Goal: Task Accomplishment & Management: Manage account settings

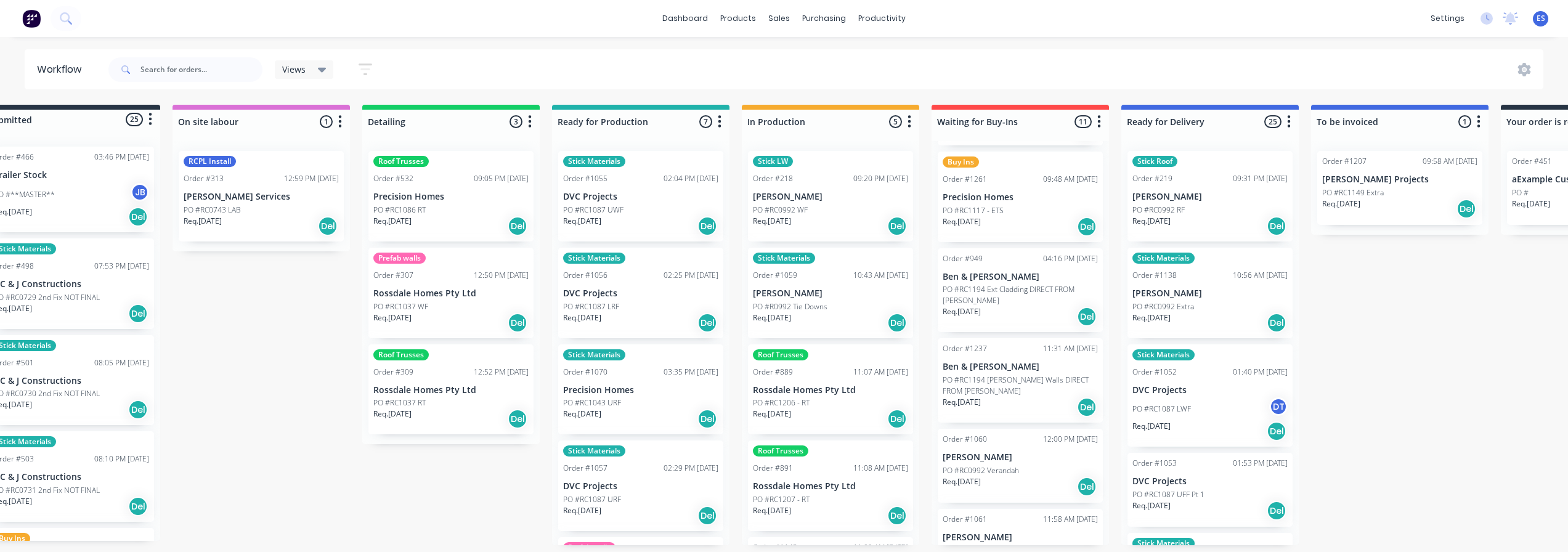
scroll to position [613, 0]
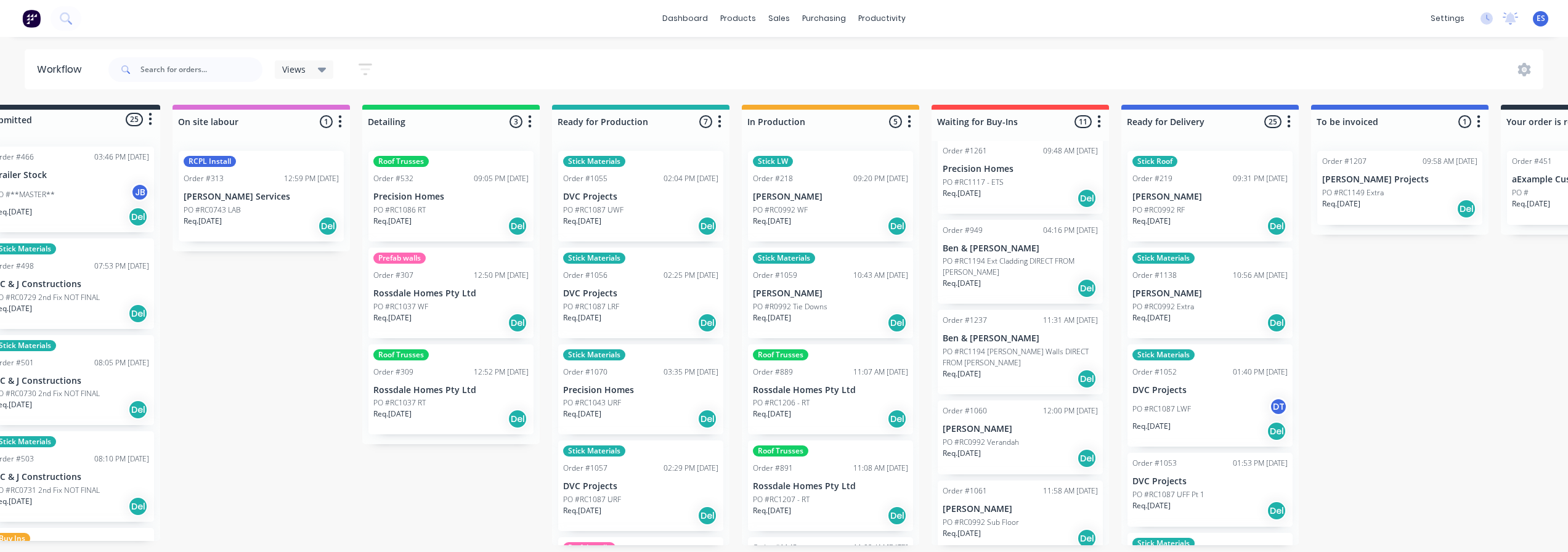
click at [1012, 278] on div "Req. [DATE] Del" at bounding box center [1020, 288] width 155 height 21
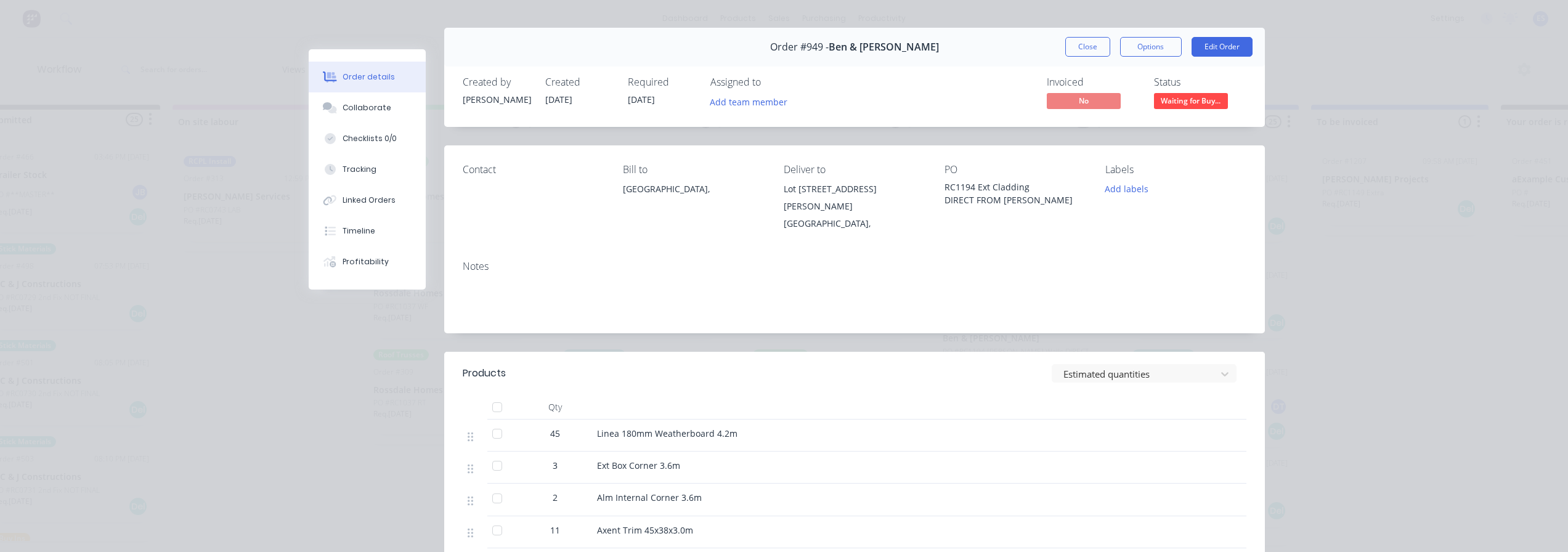
scroll to position [0, 0]
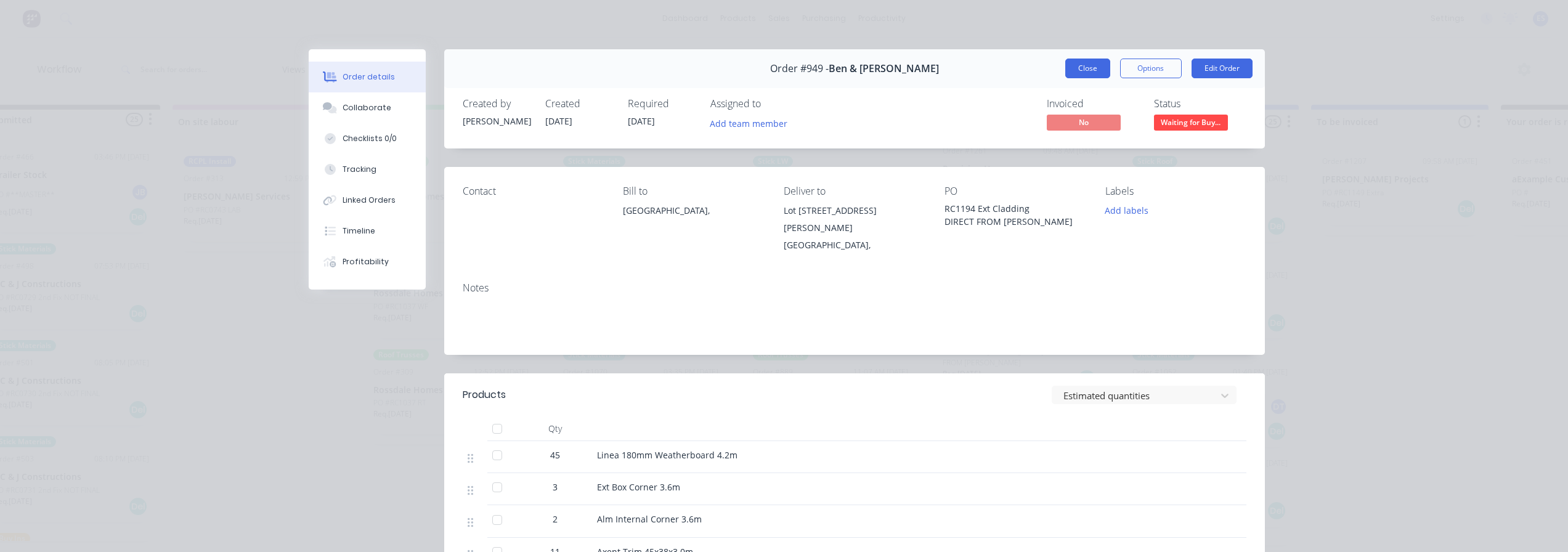
click at [1093, 75] on button "Close" at bounding box center [1088, 69] width 45 height 20
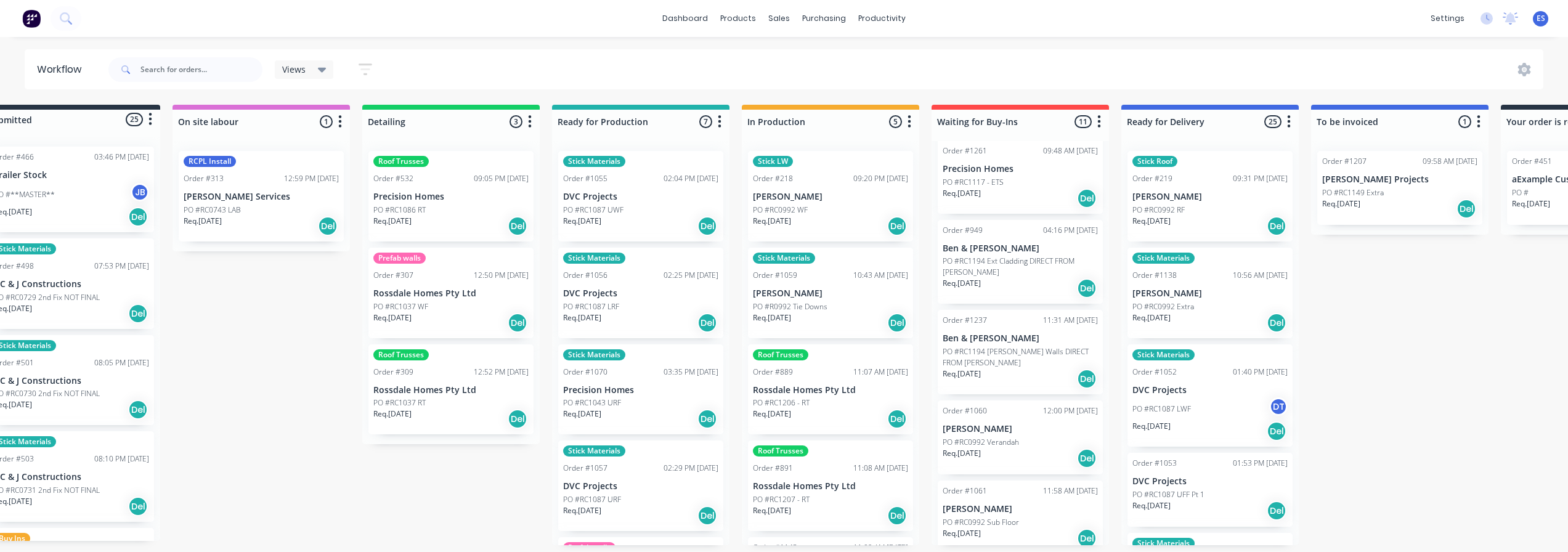
click at [1326, 375] on div "Submitted 25 Status colour #273444 hex #273444 Save Cancel Summaries Total orde…" at bounding box center [1064, 325] width 2234 height 441
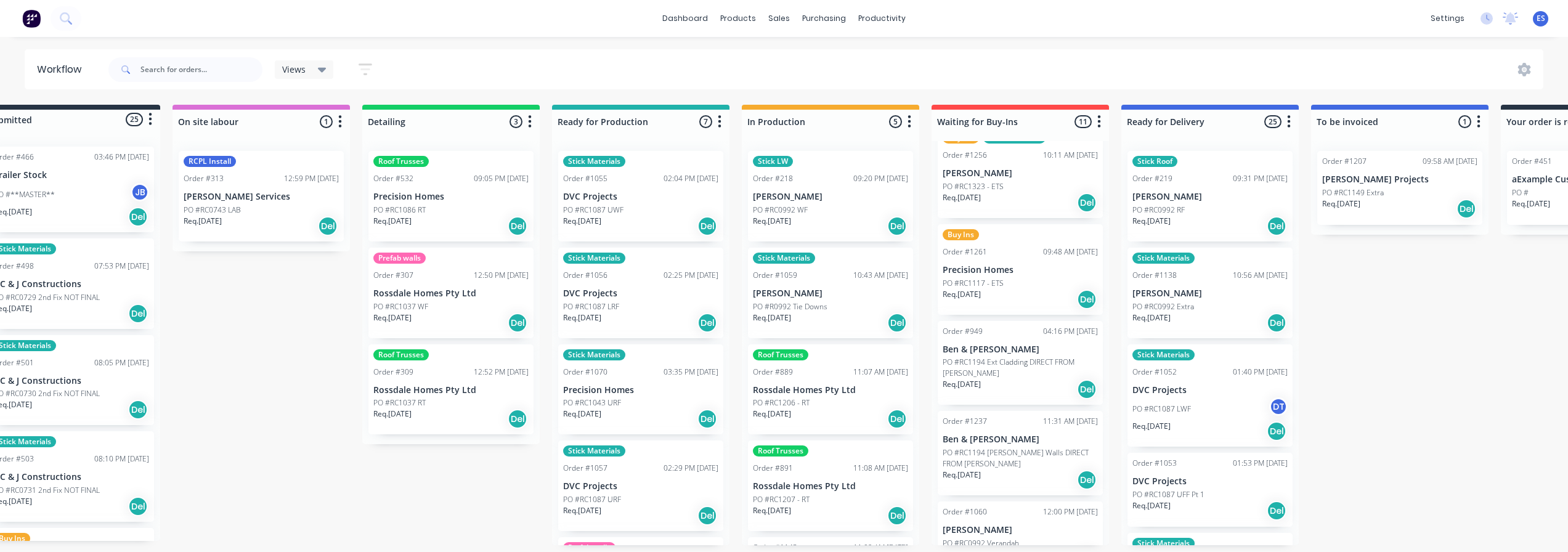
scroll to position [489, 0]
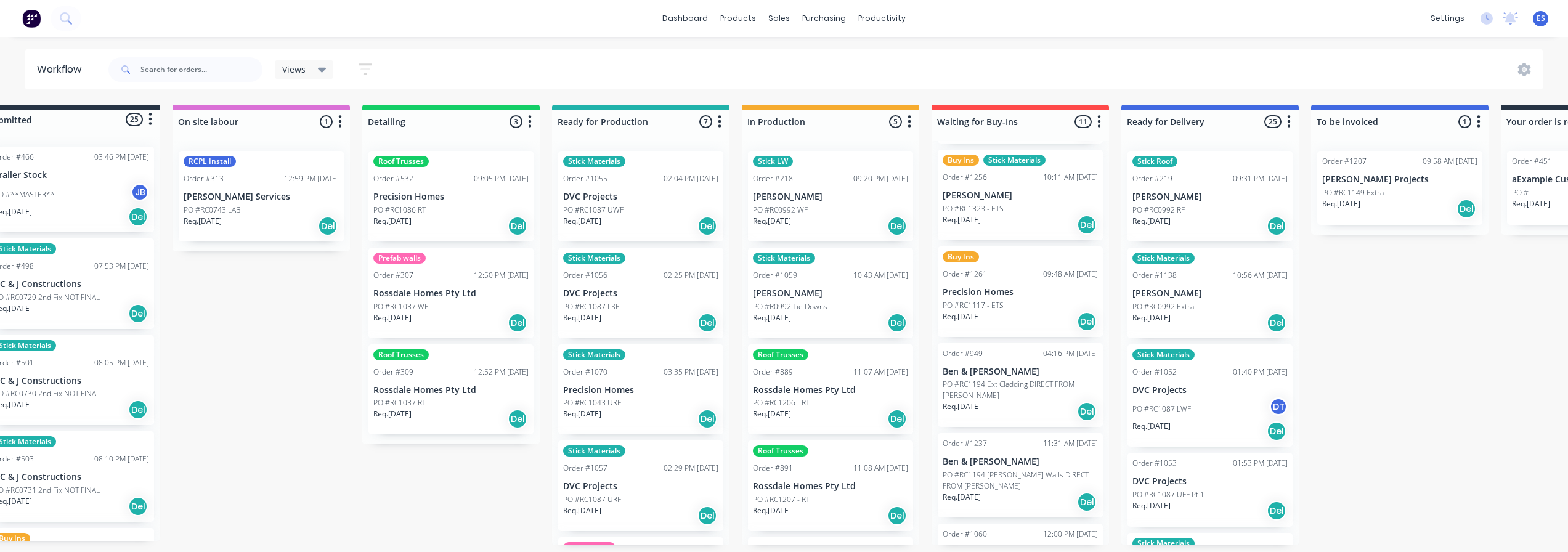
click at [1032, 401] on div "Req. [DATE] Del" at bounding box center [1020, 412] width 155 height 21
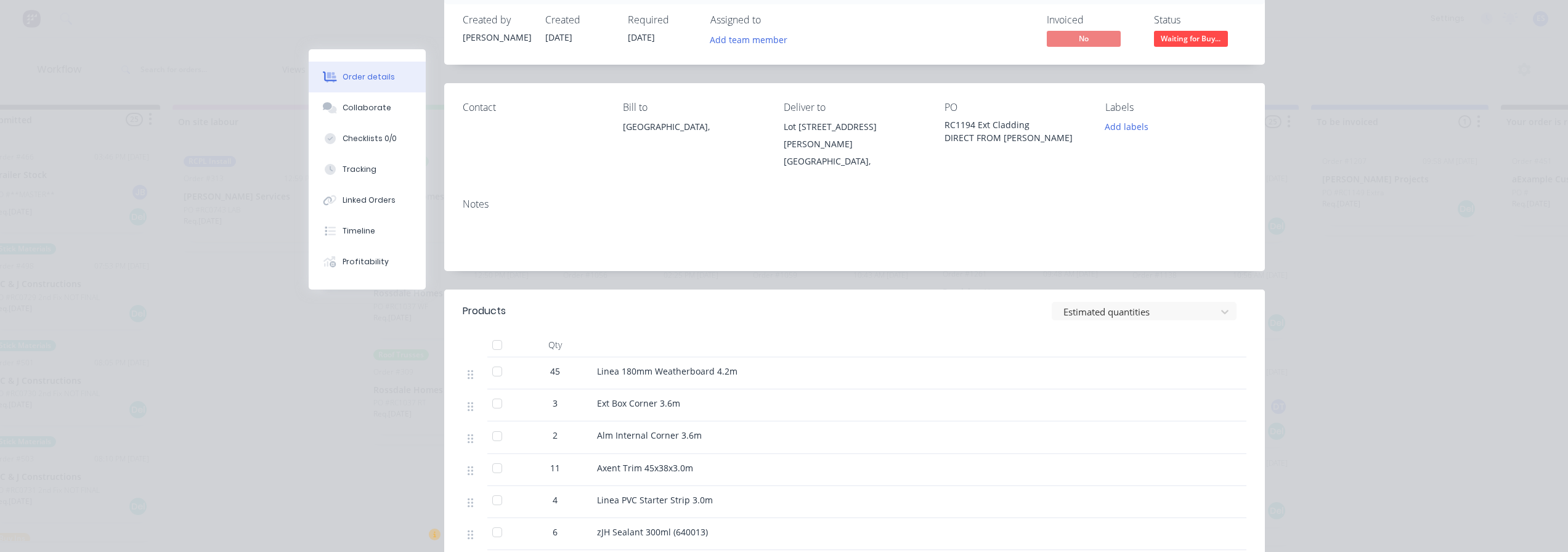
scroll to position [62, 0]
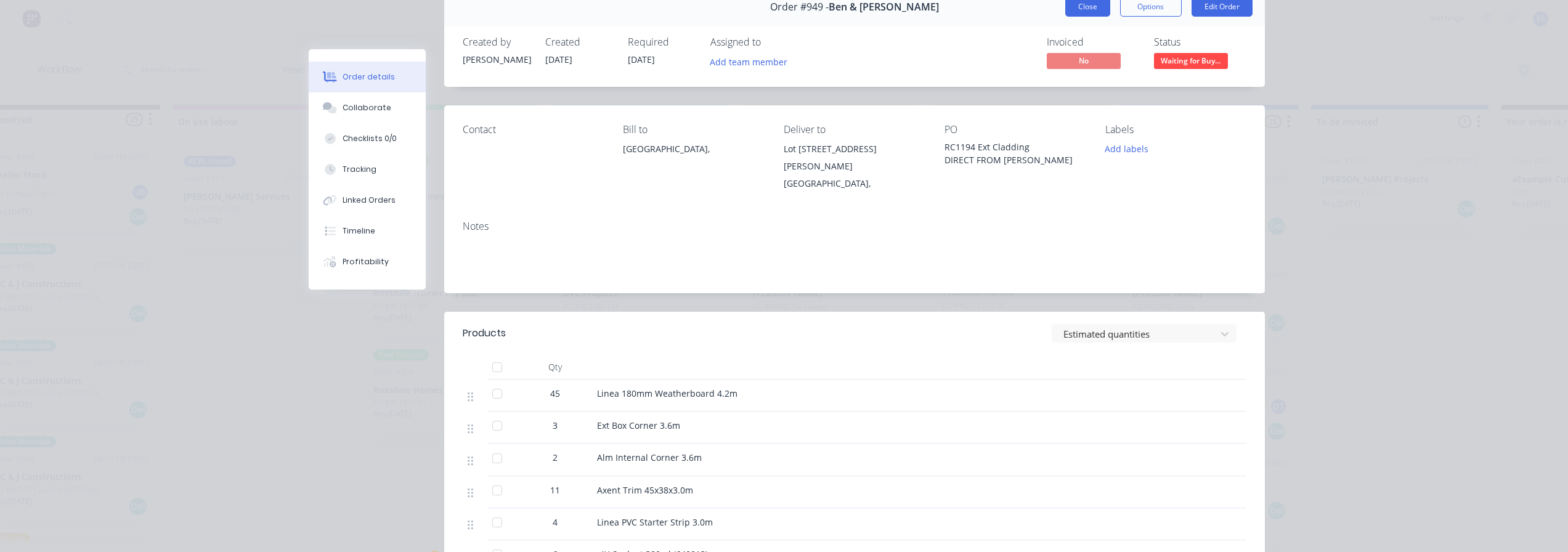
click at [1095, 7] on button "Close" at bounding box center [1088, 7] width 45 height 20
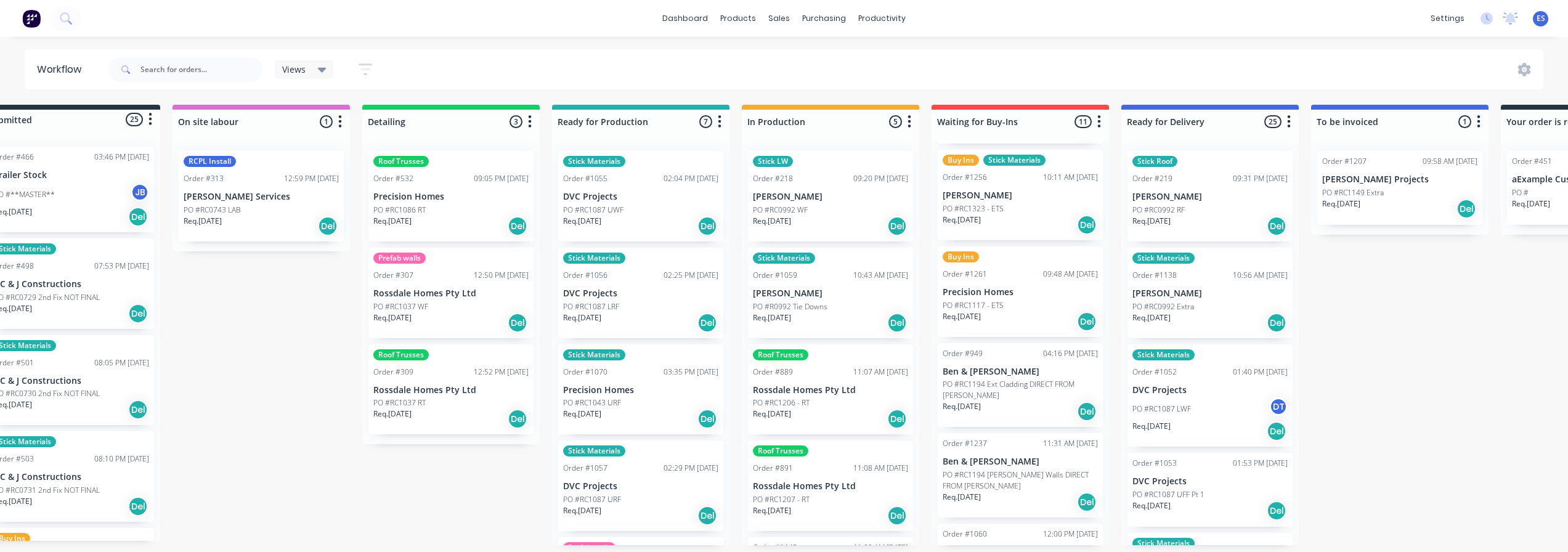
click at [1010, 479] on p "PO #RC1194 [PERSON_NAME] Walls DIRECT FROM [PERSON_NAME]" at bounding box center [1020, 481] width 155 height 22
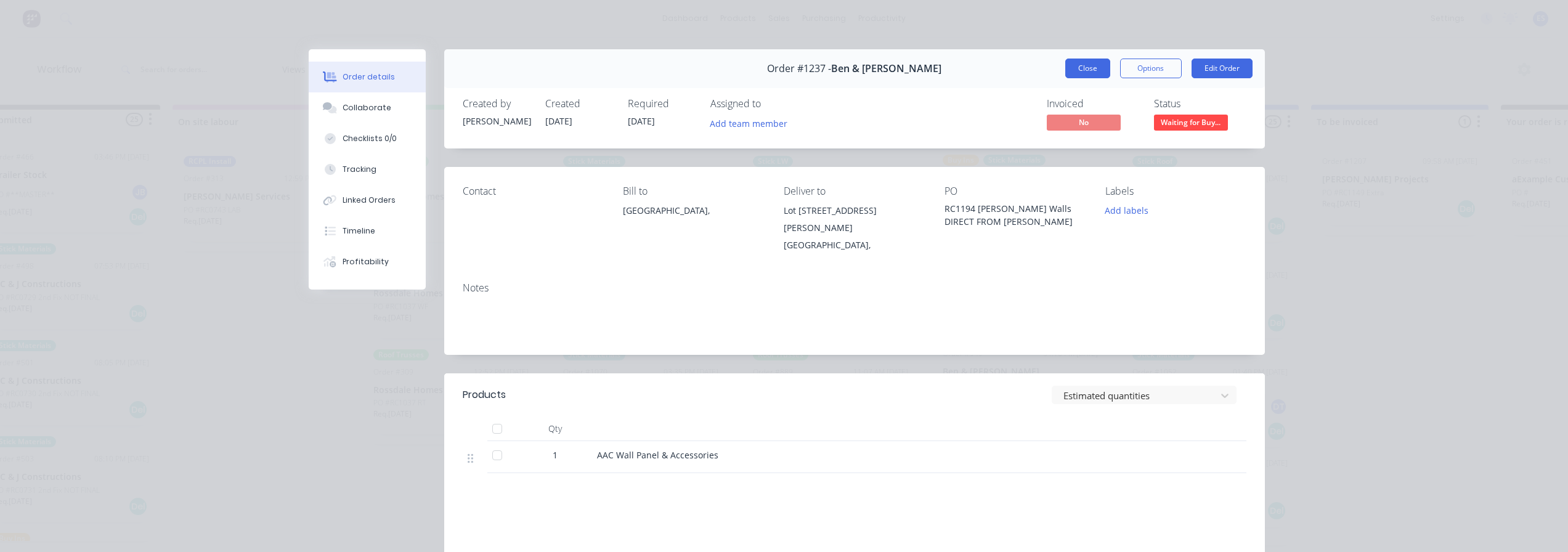
click at [1080, 72] on button "Close" at bounding box center [1088, 69] width 45 height 20
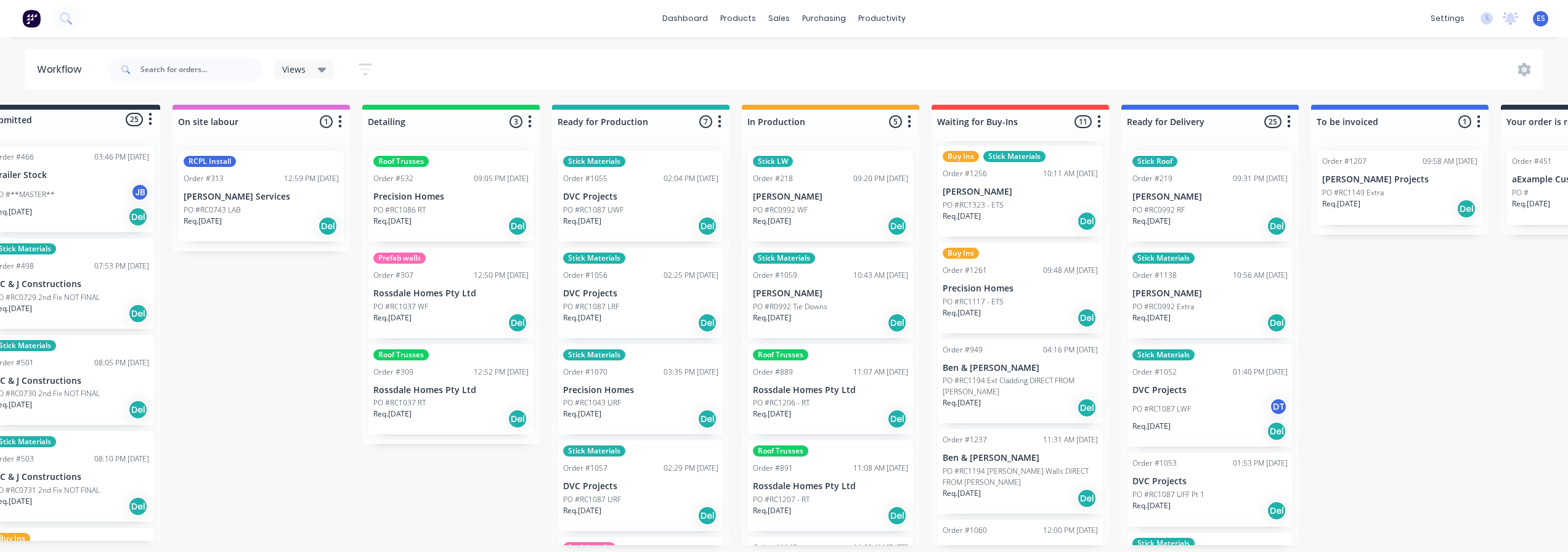
scroll to position [554, 0]
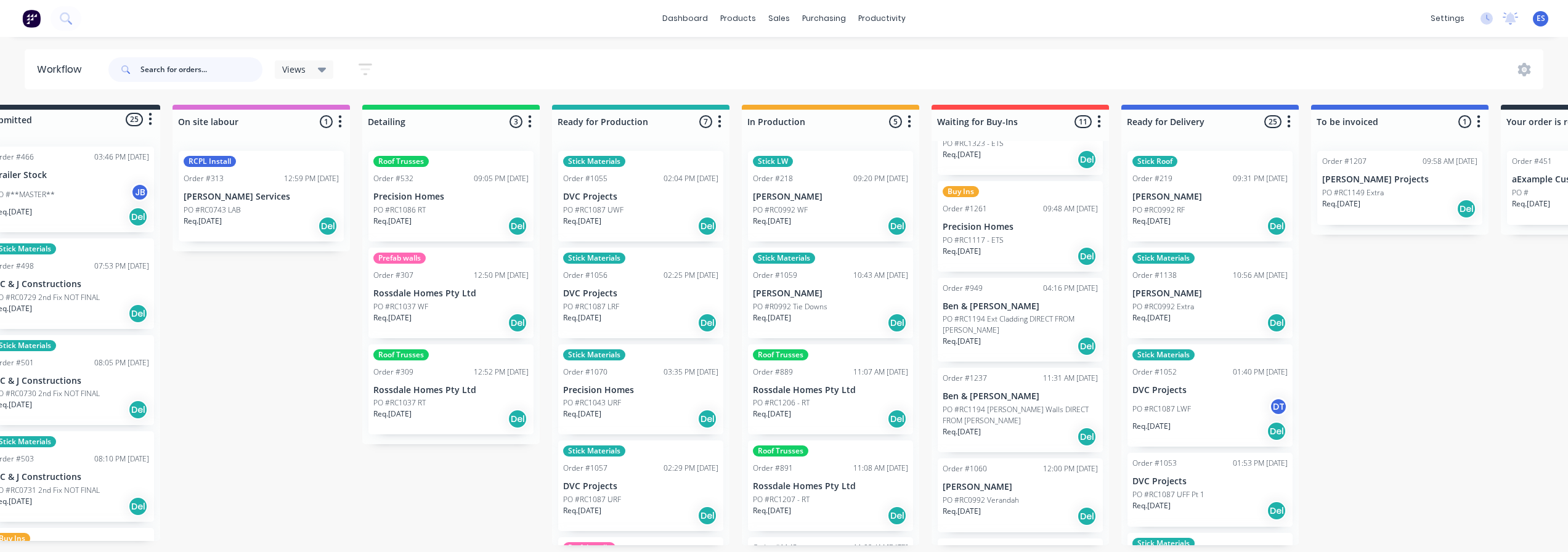
click at [194, 80] on input "text" at bounding box center [201, 70] width 122 height 25
type input "auldana"
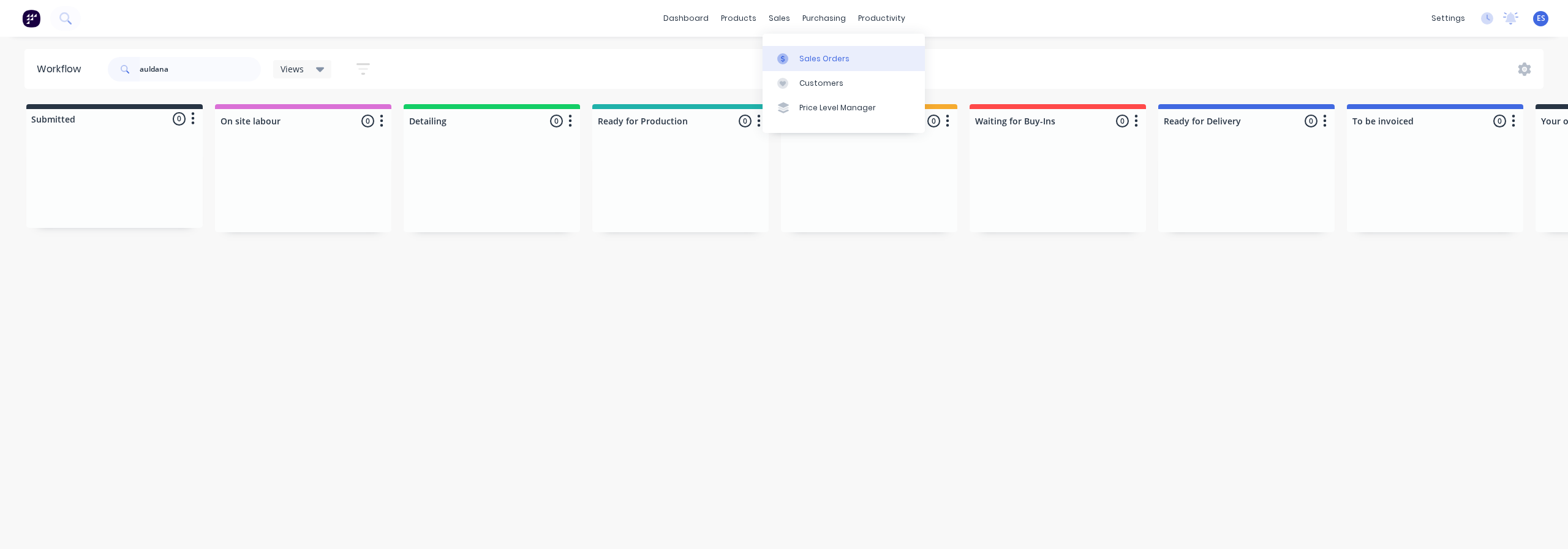
click at [815, 56] on div "Sales Orders" at bounding box center [824, 59] width 50 height 11
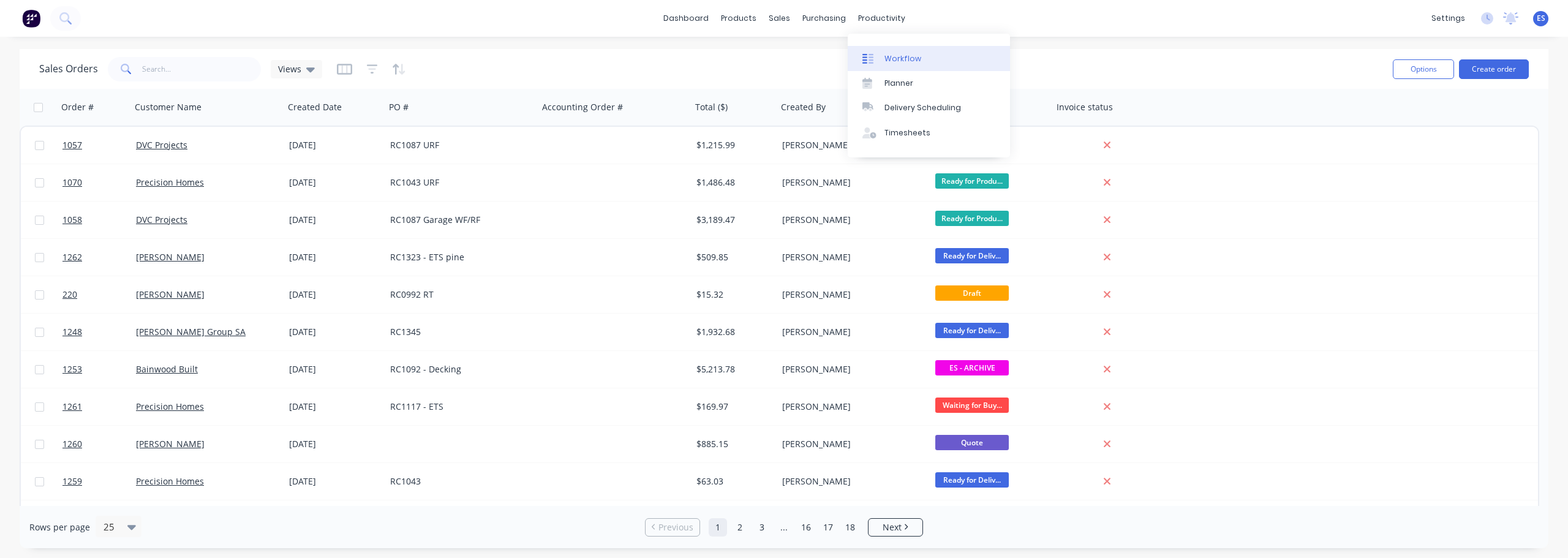
click at [888, 52] on link "Workflow" at bounding box center [929, 58] width 162 height 25
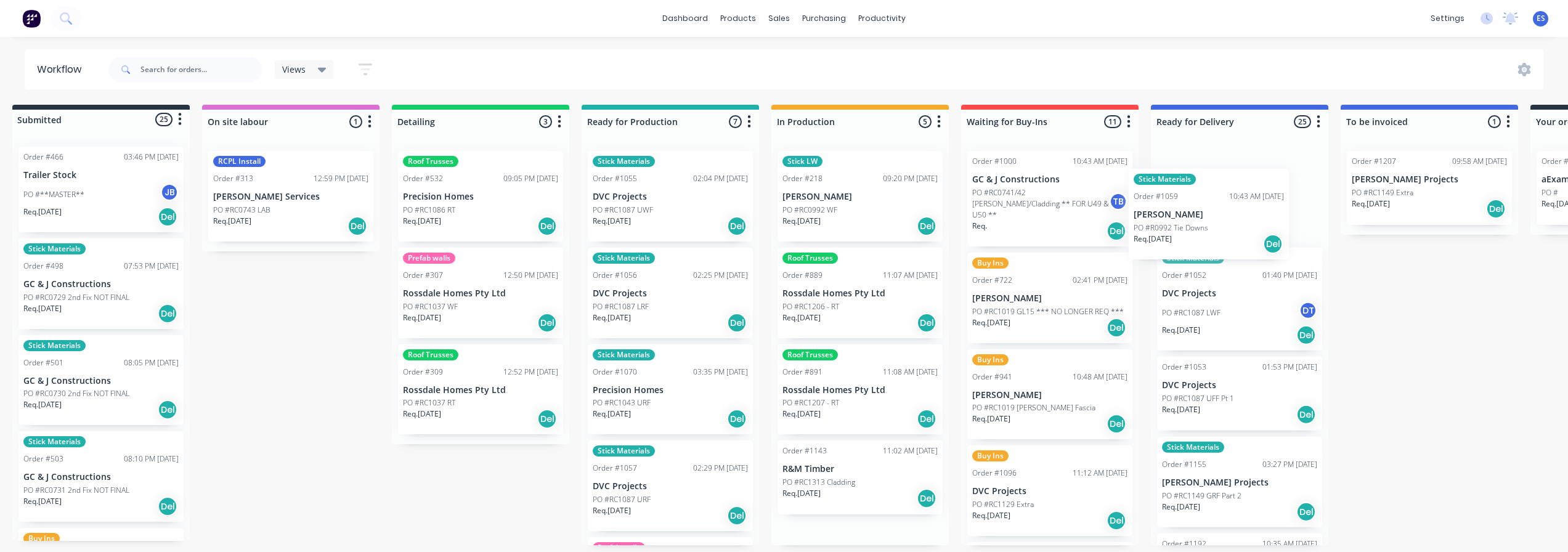
drag, startPoint x: 851, startPoint y: 310, endPoint x: 1192, endPoint y: 231, distance: 350.0
click at [1192, 231] on div "Submitted 25 Status colour #273444 hex #273444 Save Cancel Summaries Total orde…" at bounding box center [1093, 325] width 2234 height 441
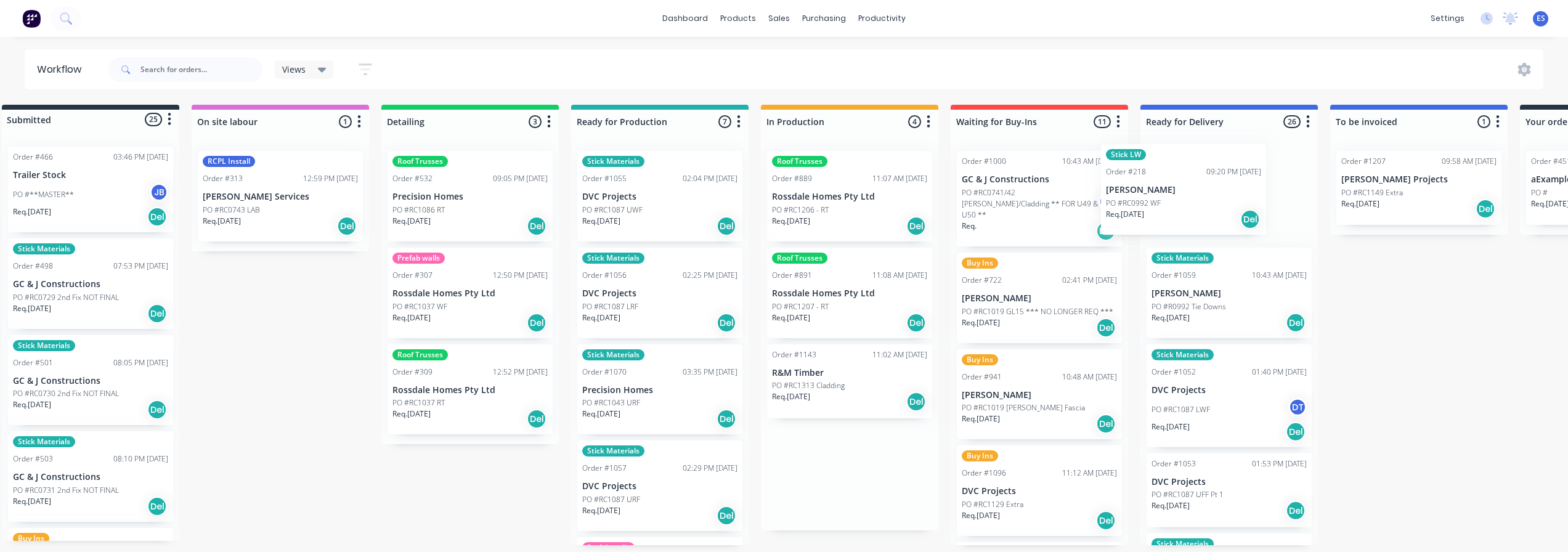
drag, startPoint x: 843, startPoint y: 205, endPoint x: 1180, endPoint y: 198, distance: 337.1
click at [1180, 198] on div "Submitted 25 Status colour #273444 hex #273444 Save Cancel Summaries Total orde…" at bounding box center [1083, 325] width 2234 height 441
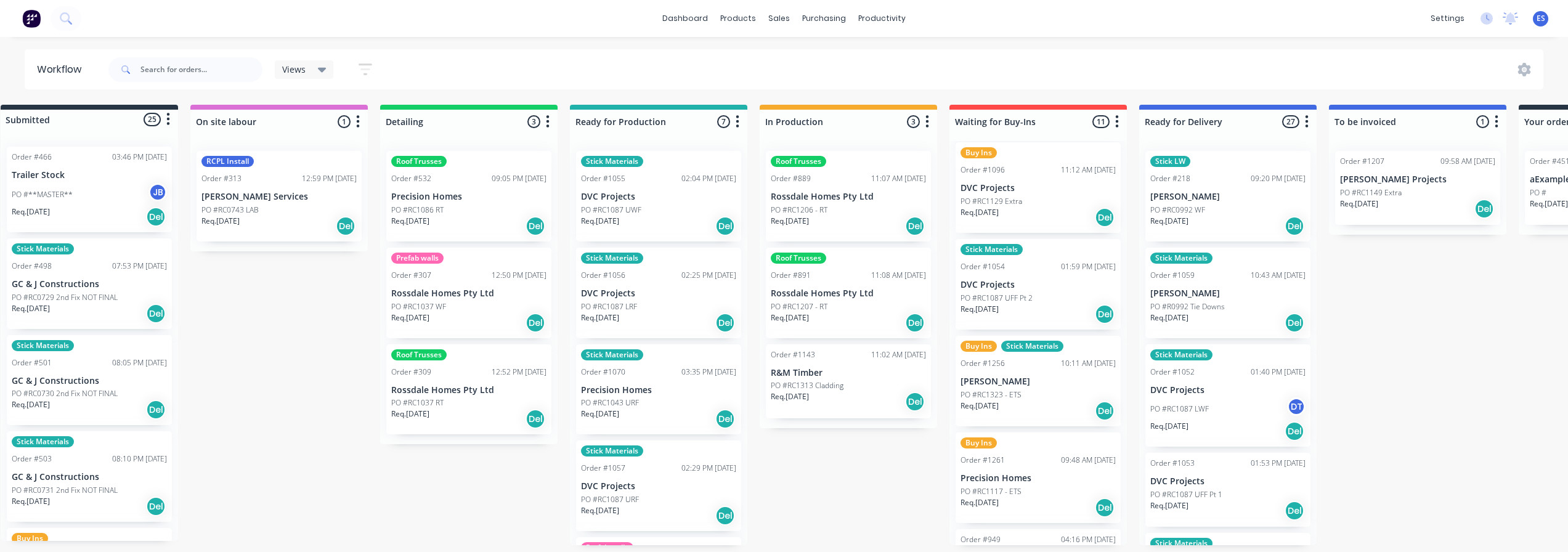
scroll to position [308, 0]
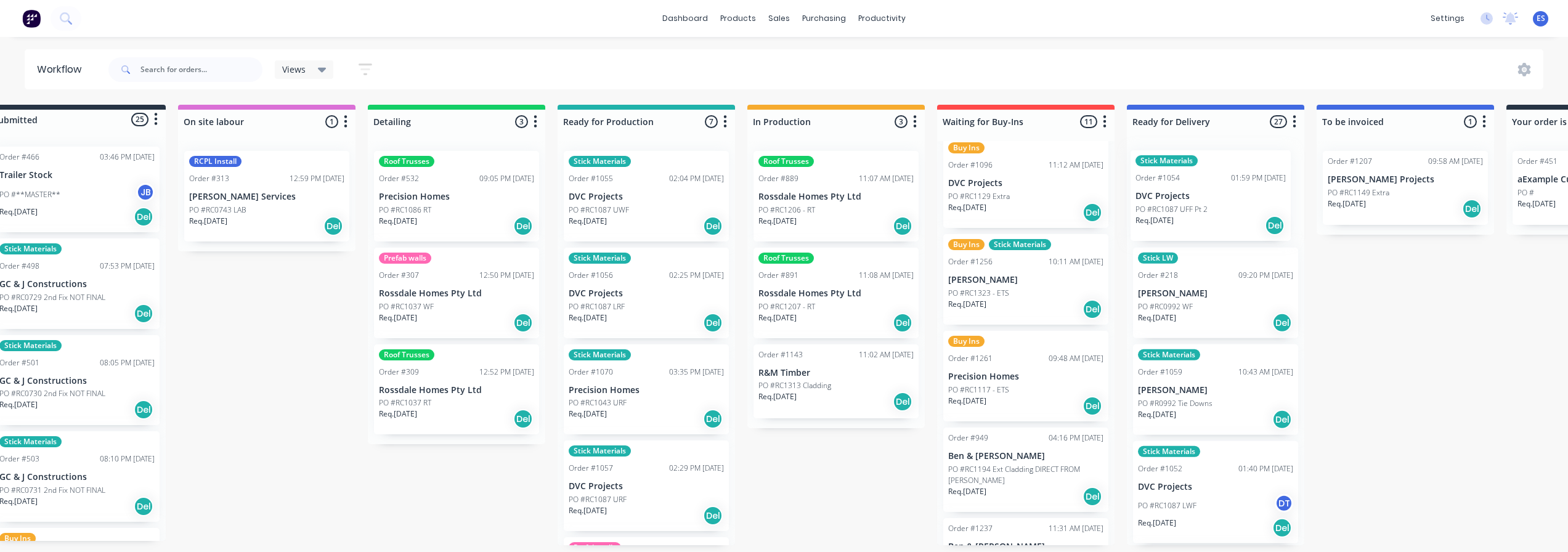
drag, startPoint x: 996, startPoint y: 285, endPoint x: 1184, endPoint y: 211, distance: 202.0
click at [1184, 211] on div "Submitted 25 Status colour #273444 hex #273444 Save Cancel Summaries Total orde…" at bounding box center [1069, 325] width 2234 height 441
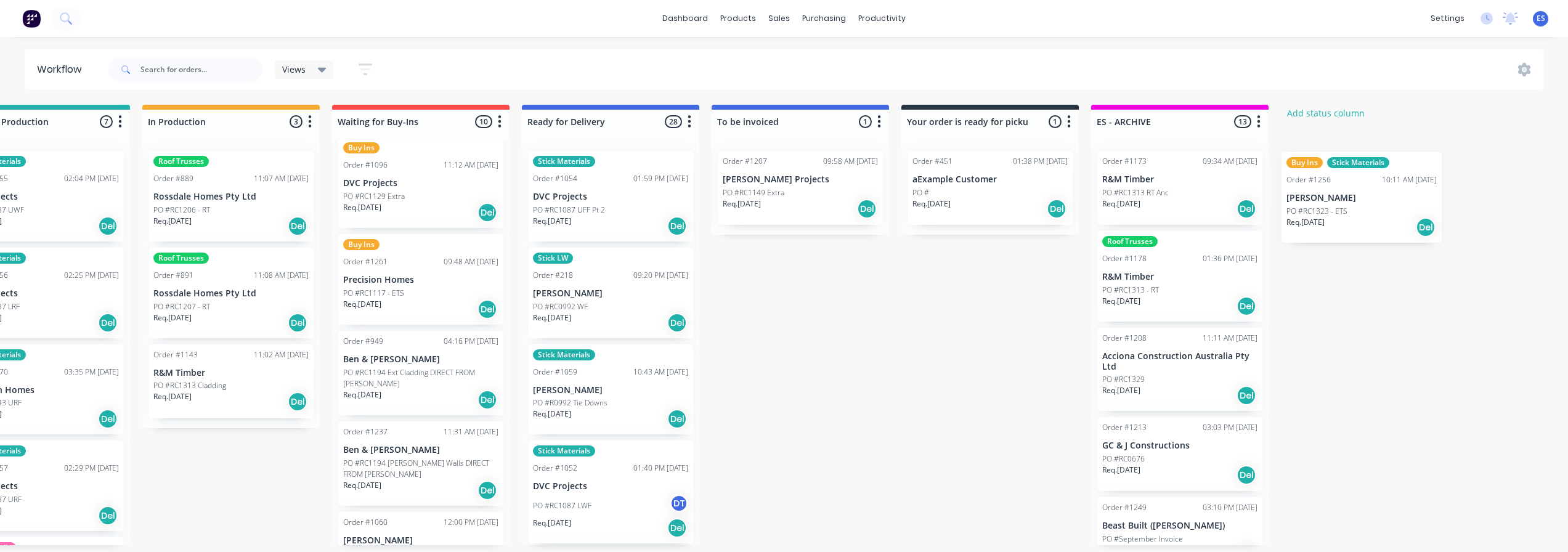
scroll to position [0, 665]
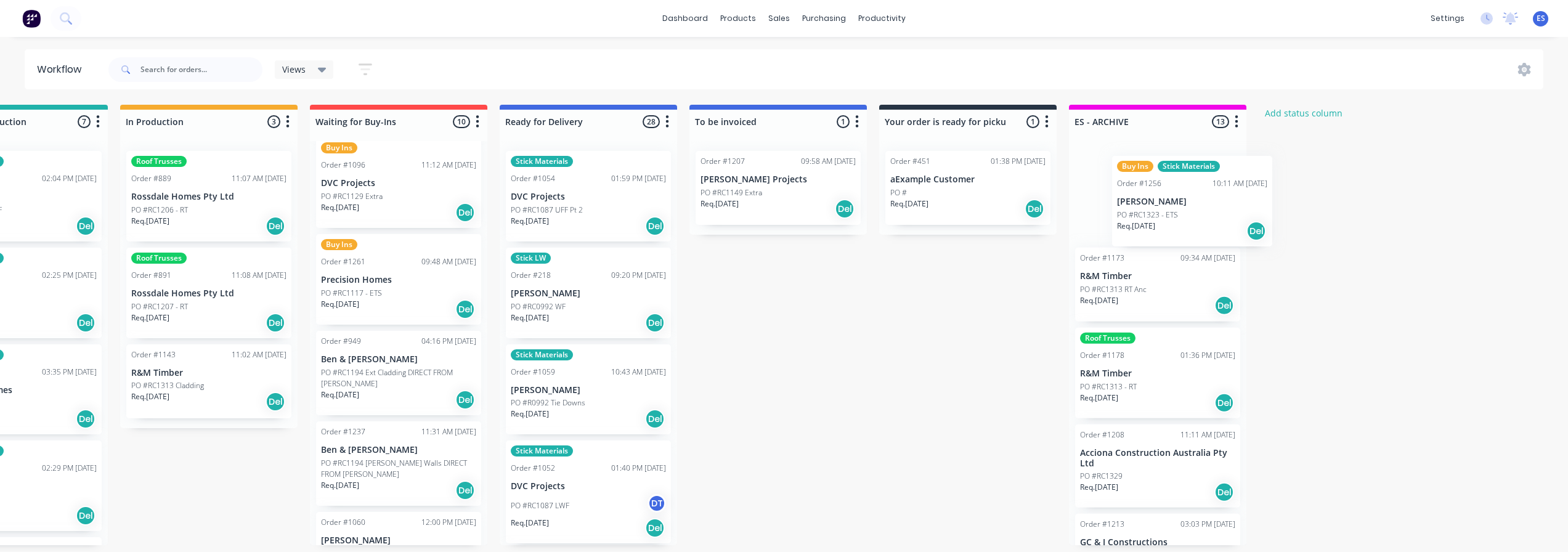
drag, startPoint x: 978, startPoint y: 287, endPoint x: 1156, endPoint y: 217, distance: 191.3
click at [1156, 217] on div "Submitted 25 Status colour #273444 hex #273444 Save Cancel Summaries Total orde…" at bounding box center [442, 325] width 2234 height 441
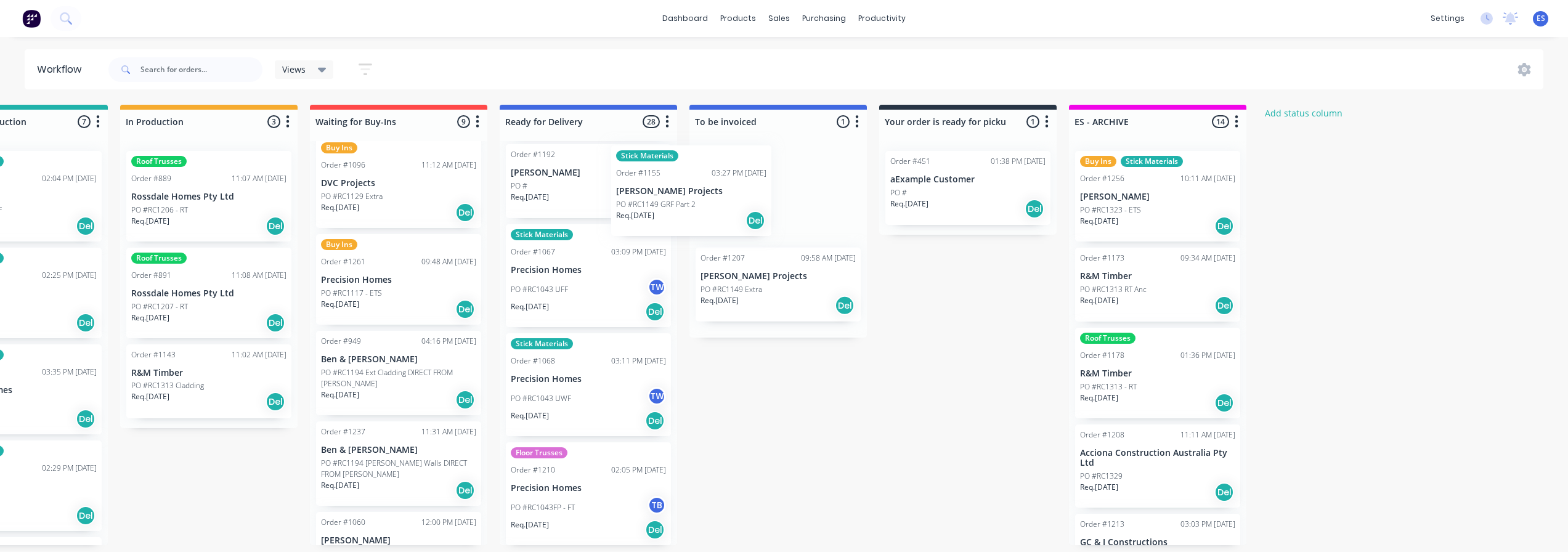
scroll to position [484, 0]
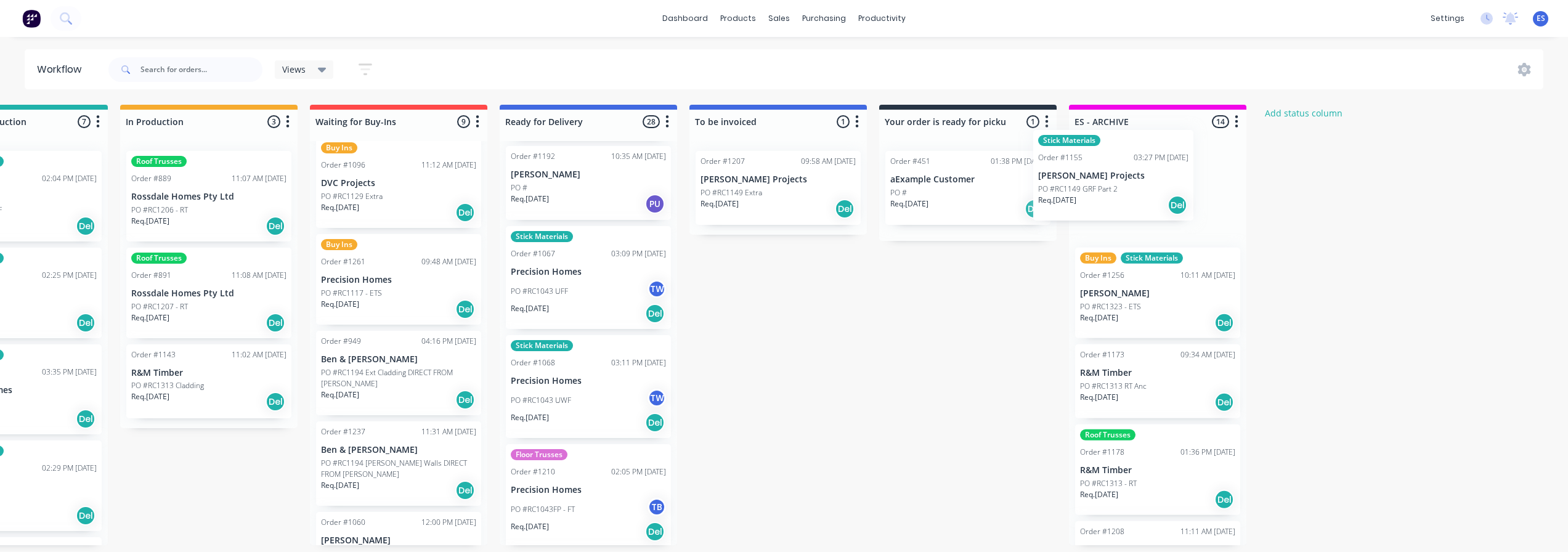
drag, startPoint x: 556, startPoint y: 202, endPoint x: 1087, endPoint y: 197, distance: 531.0
click at [1087, 197] on div "Submitted 25 Status colour #273444 hex #273444 Save Cancel Summaries Total orde…" at bounding box center [442, 325] width 2234 height 441
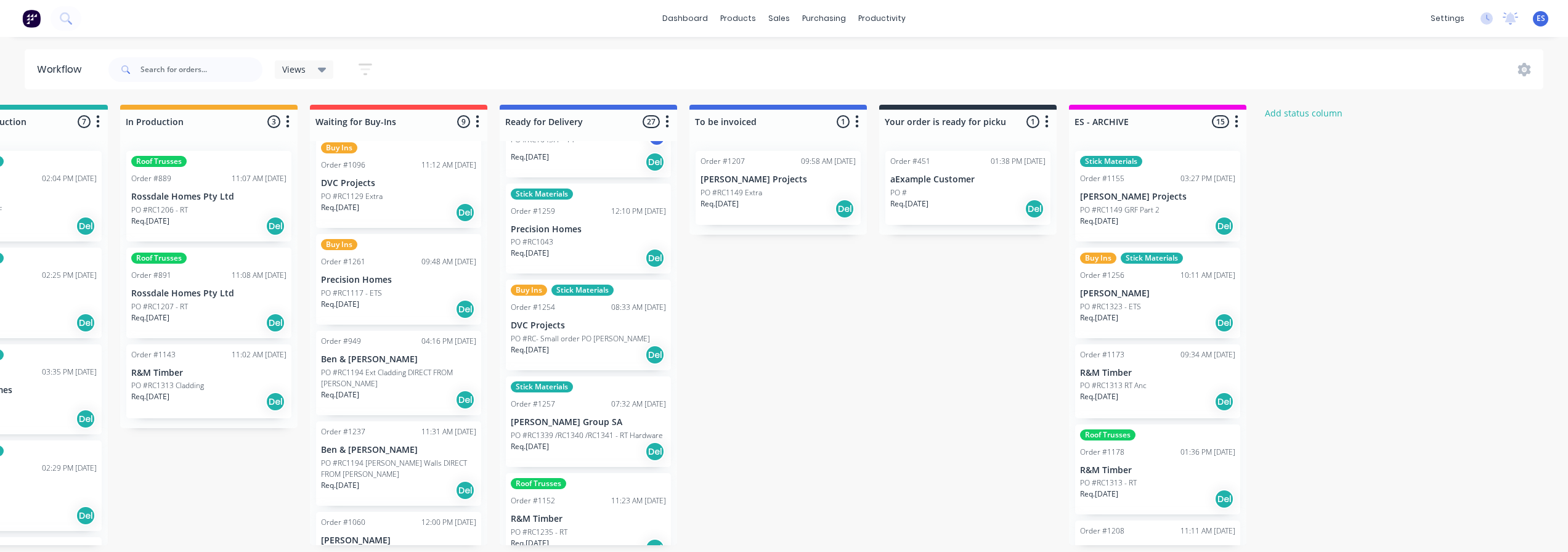
scroll to position [915, 0]
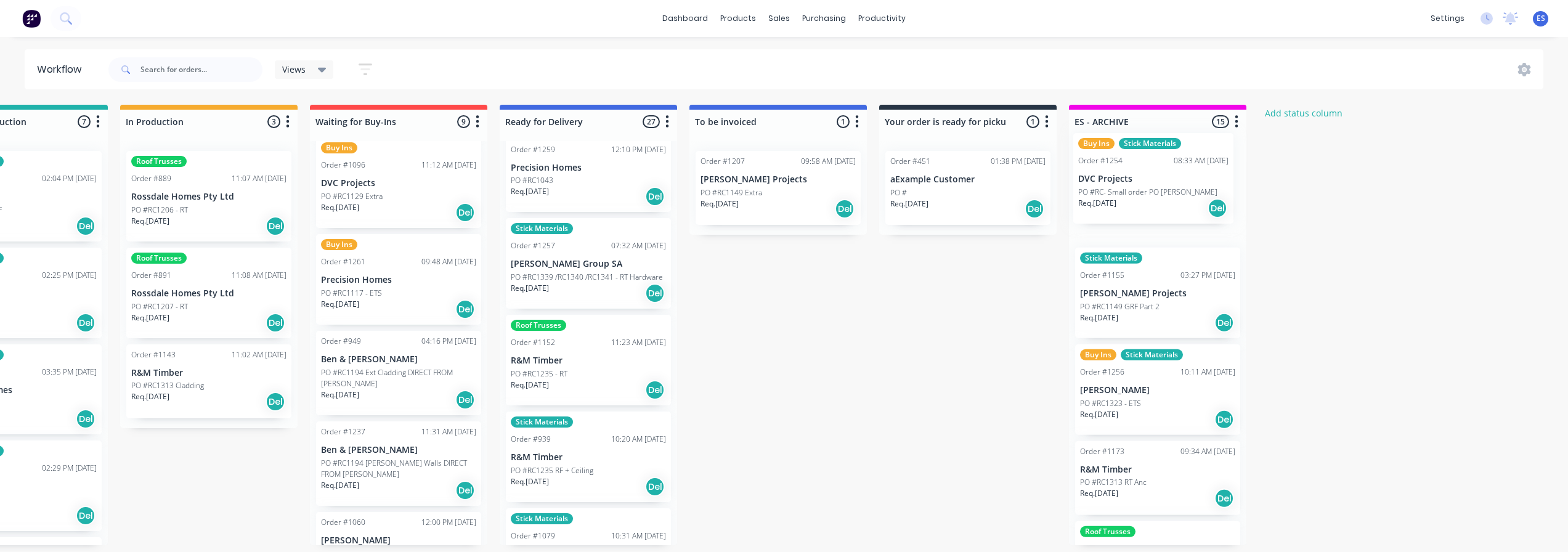
drag, startPoint x: 696, startPoint y: 270, endPoint x: 1131, endPoint y: 191, distance: 442.1
click at [1131, 191] on div "Submitted 25 Status colour #273444 hex #273444 Save Cancel Summaries Total orde…" at bounding box center [442, 325] width 2234 height 441
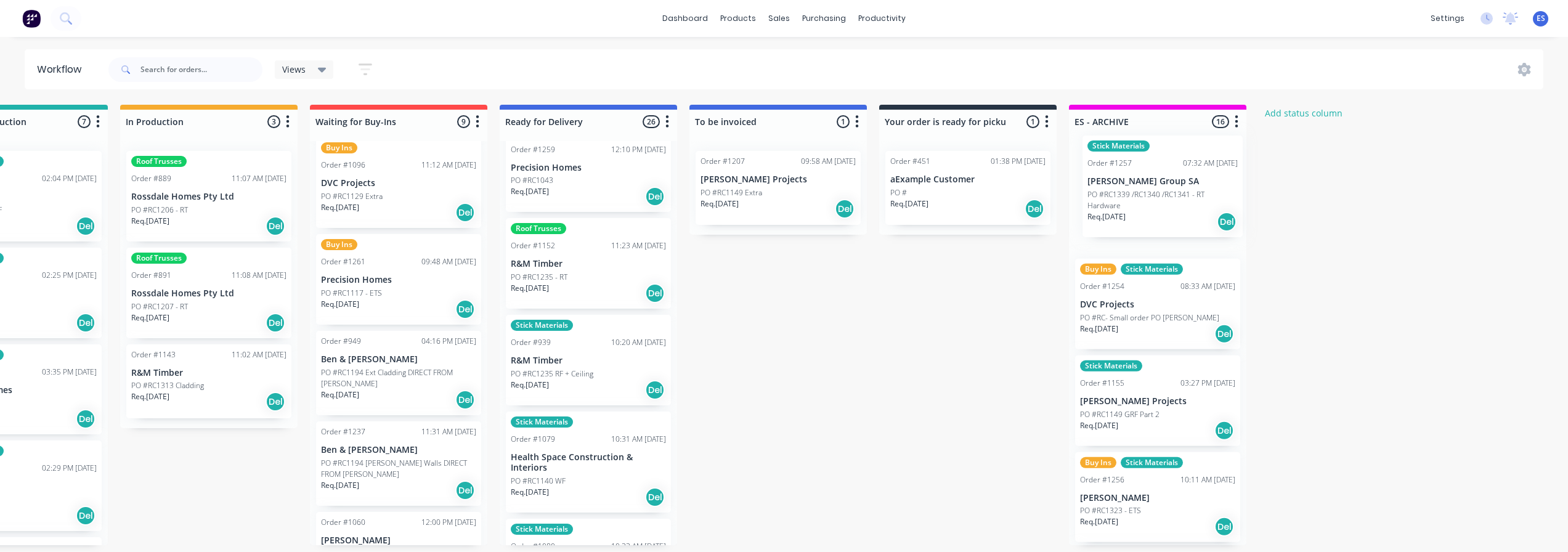
drag, startPoint x: 608, startPoint y: 283, endPoint x: 1150, endPoint y: 207, distance: 547.3
click at [1150, 207] on div "Submitted 25 Status colour #273444 hex #273444 Save Cancel Summaries Total orde…" at bounding box center [442, 325] width 2234 height 441
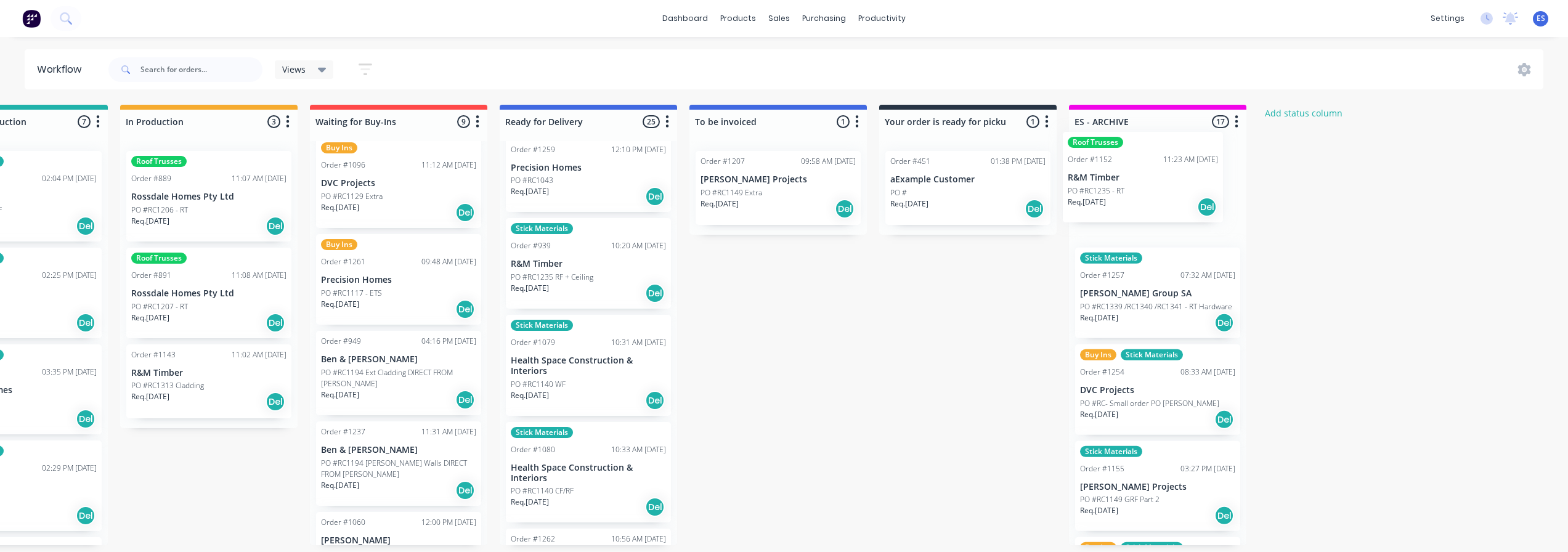
drag, startPoint x: 561, startPoint y: 285, endPoint x: 1123, endPoint y: 199, distance: 568.5
click at [1123, 199] on div "Submitted 25 Status colour #273444 hex #273444 Save Cancel Summaries Total orde…" at bounding box center [442, 325] width 2234 height 441
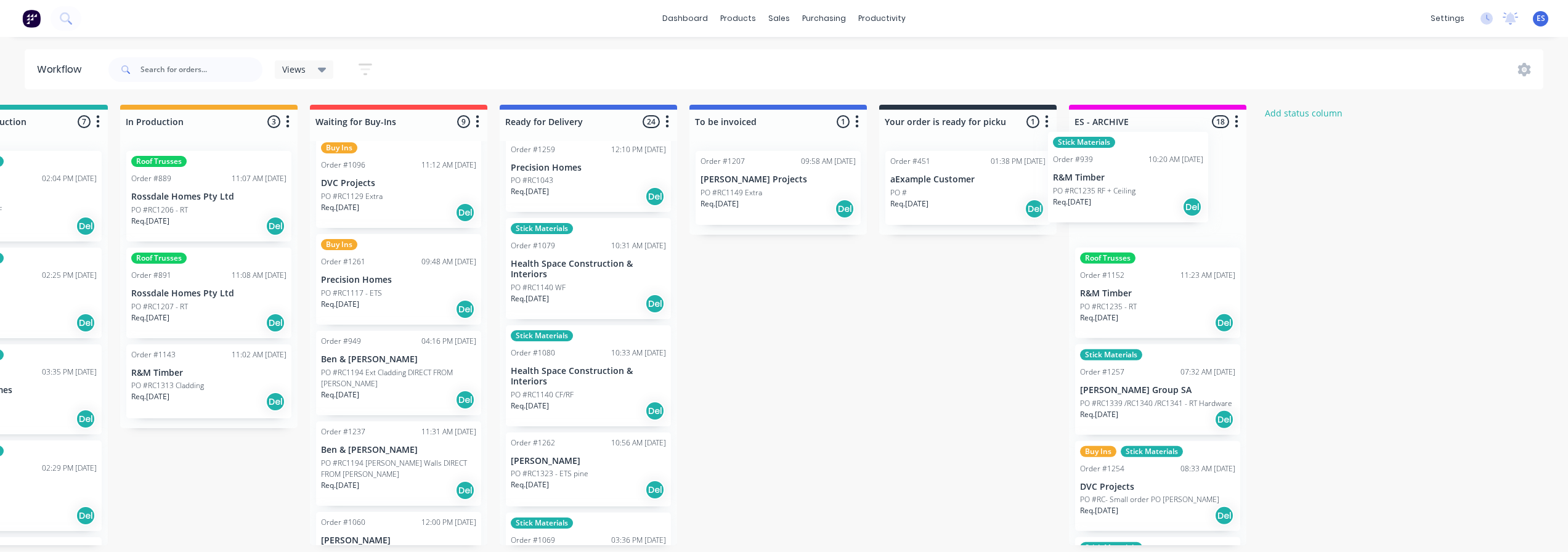
drag, startPoint x: 565, startPoint y: 276, endPoint x: 1112, endPoint y: 190, distance: 553.7
click at [1112, 190] on div "Submitted 25 Status colour #273444 hex #273444 Save Cancel Summaries Total orde…" at bounding box center [442, 325] width 2234 height 441
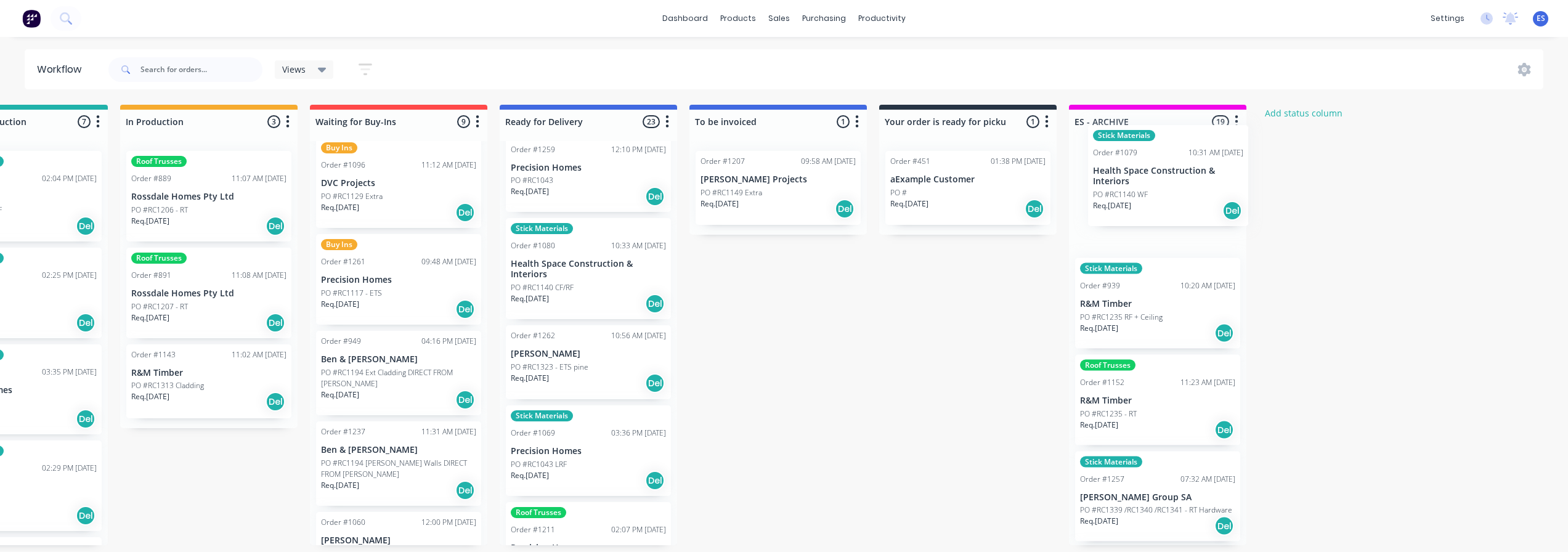
drag, startPoint x: 559, startPoint y: 290, endPoint x: 1148, endPoint y: 197, distance: 596.3
click at [1148, 197] on div "Submitted 25 Status colour #273444 hex #273444 Save Cancel Summaries Total orde…" at bounding box center [442, 325] width 2234 height 441
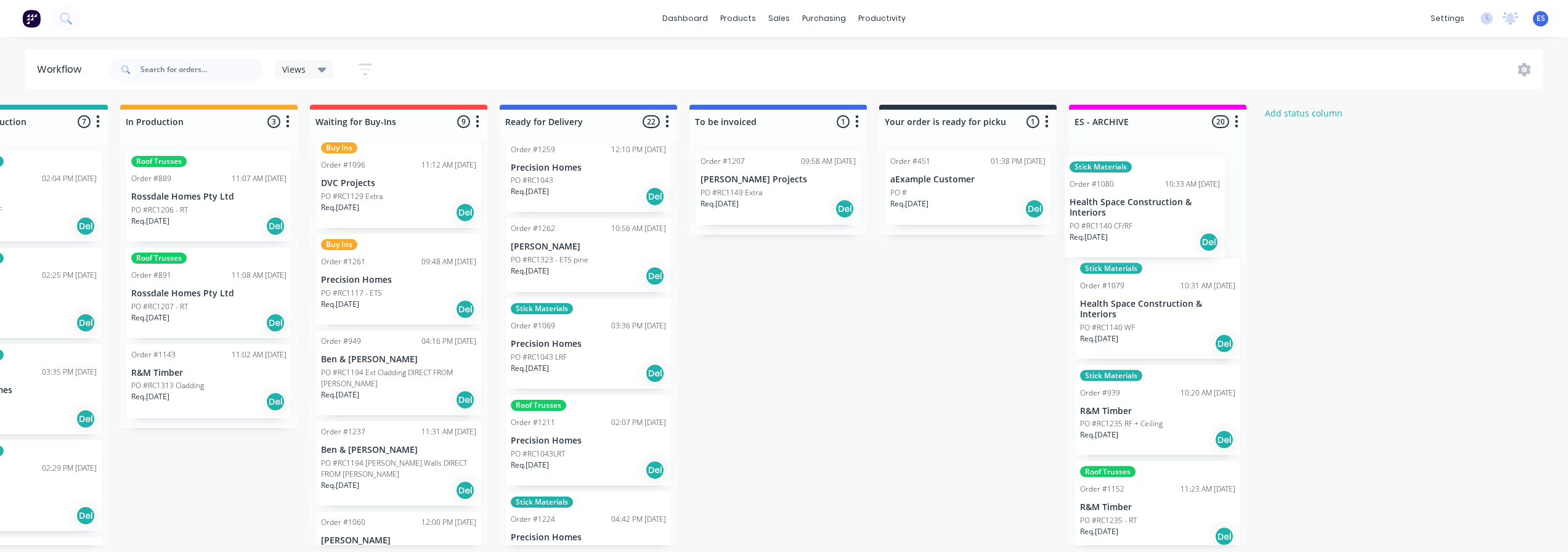
drag, startPoint x: 548, startPoint y: 291, endPoint x: 1111, endPoint y: 229, distance: 566.4
click at [1111, 229] on div "Submitted 25 Status colour #273444 hex #273444 Save Cancel Summaries Total orde…" at bounding box center [442, 325] width 2234 height 441
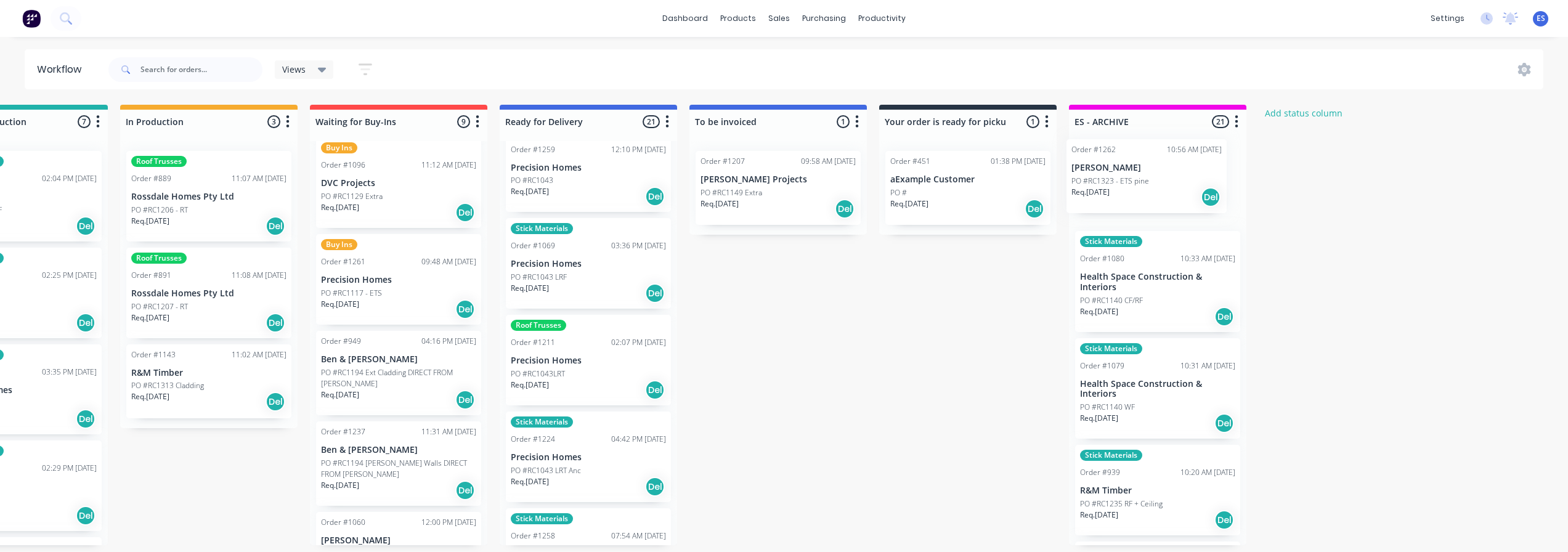
drag, startPoint x: 551, startPoint y: 270, endPoint x: 1122, endPoint y: 191, distance: 576.4
click at [1122, 191] on div "Submitted 25 Status colour #273444 hex #273444 Save Cancel Summaries Total orde…" at bounding box center [442, 325] width 2234 height 441
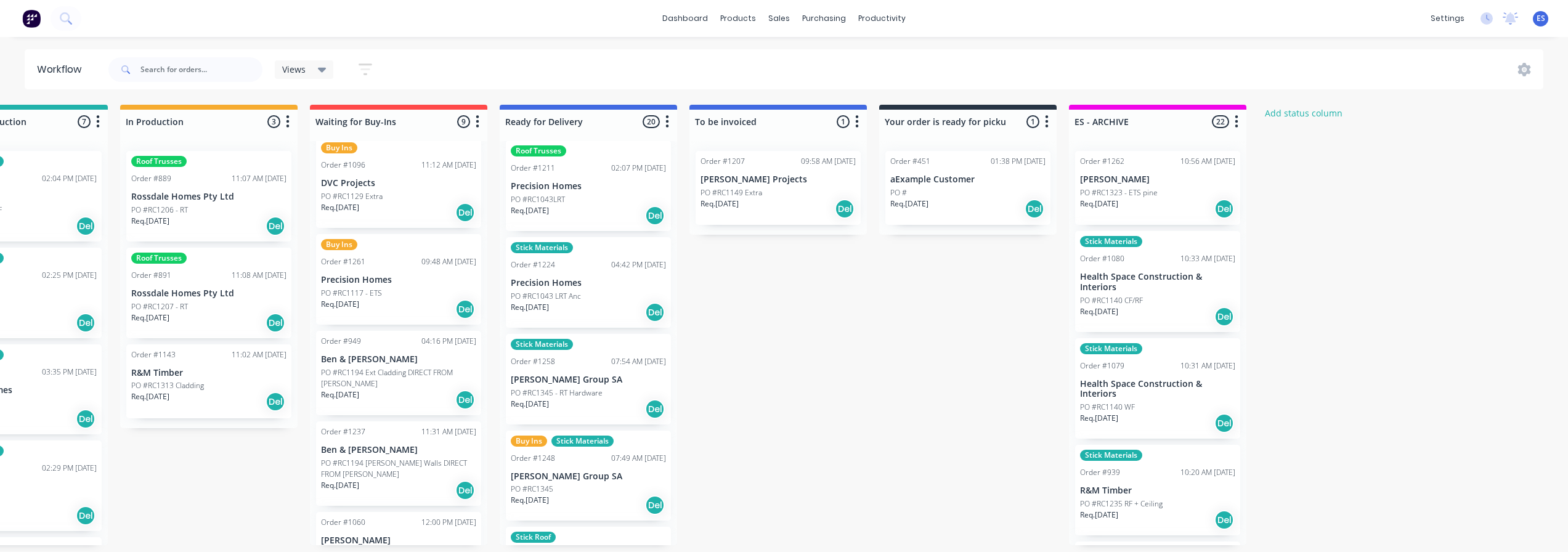
scroll to position [1100, 0]
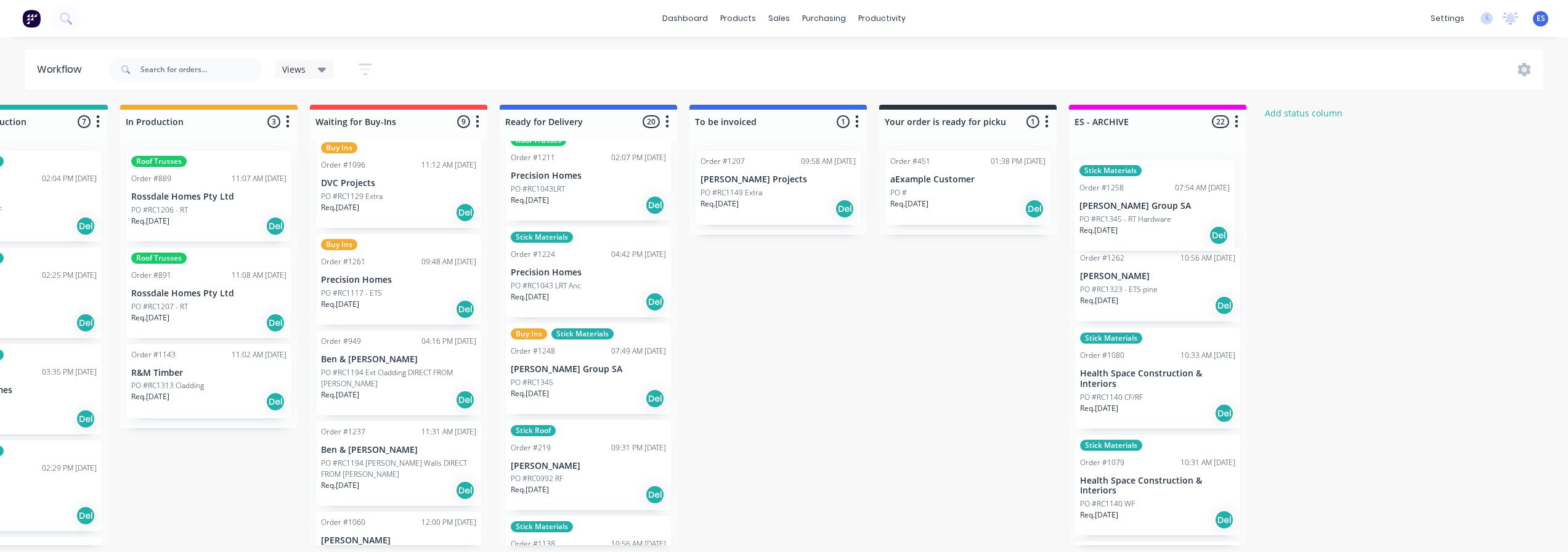
drag, startPoint x: 534, startPoint y: 364, endPoint x: 1114, endPoint y: 201, distance: 602.5
click at [1114, 201] on div "Submitted 25 Status colour #273444 hex #273444 Save Cancel Summaries Total orde…" at bounding box center [442, 325] width 2234 height 441
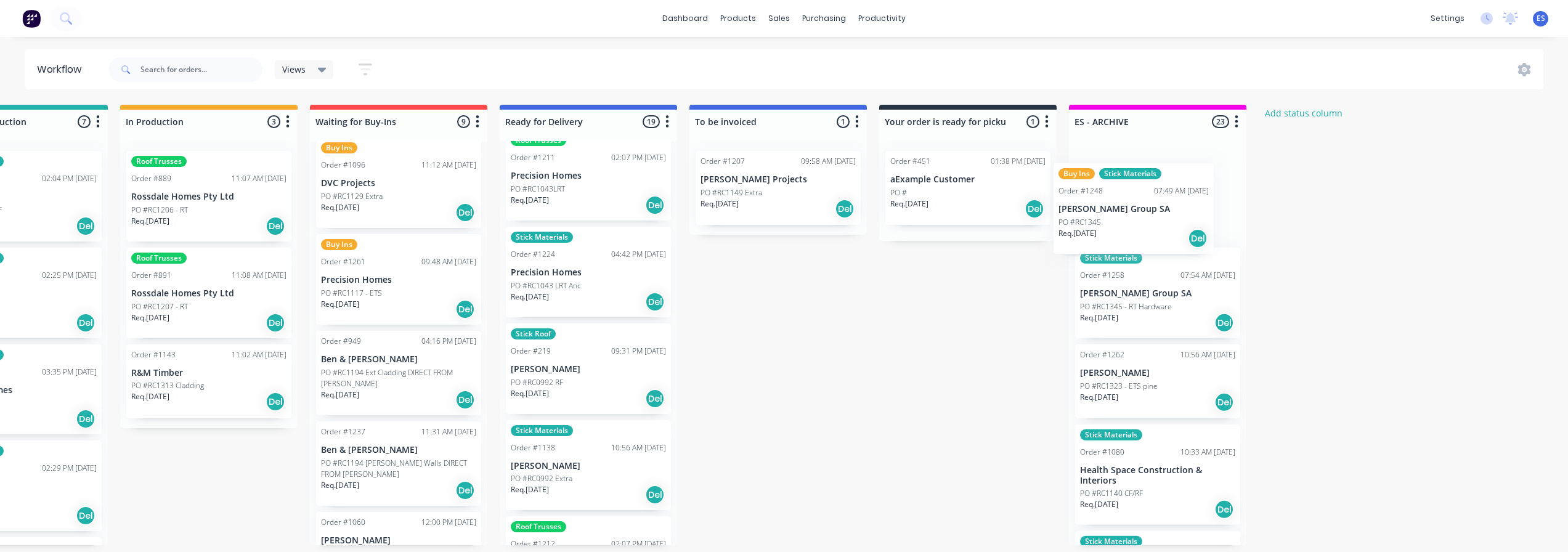
drag, startPoint x: 563, startPoint y: 375, endPoint x: 1120, endPoint y: 211, distance: 580.6
click at [1120, 211] on div "Submitted 25 Status colour #273444 hex #273444 Save Cancel Summaries Total orde…" at bounding box center [442, 325] width 2234 height 441
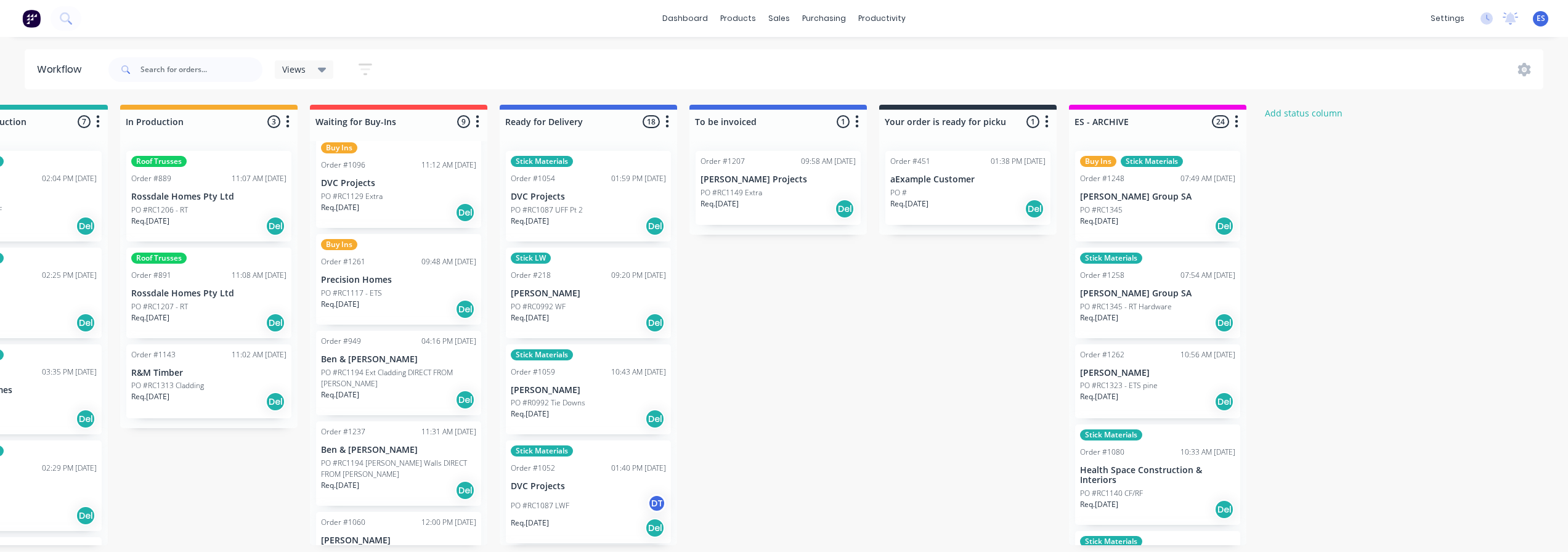
scroll to position [0, 665]
click at [595, 231] on div "Req. [DATE] Del" at bounding box center [588, 226] width 155 height 21
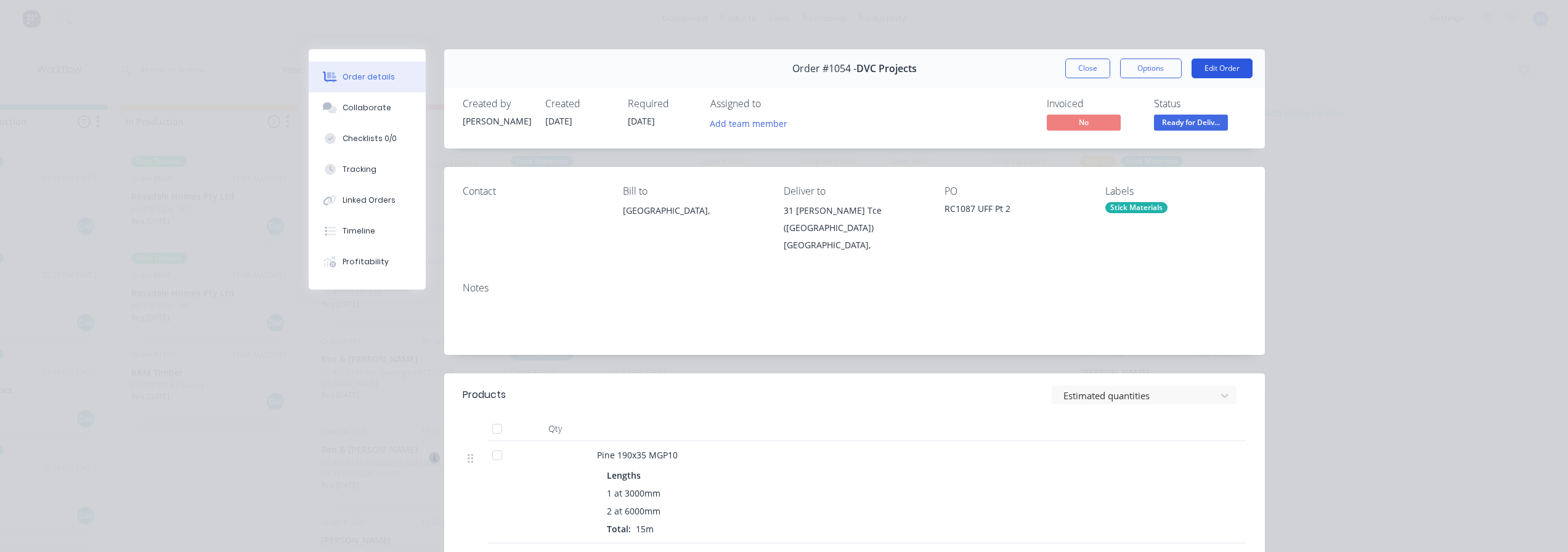
click at [1246, 70] on button "Edit Order" at bounding box center [1222, 69] width 61 height 20
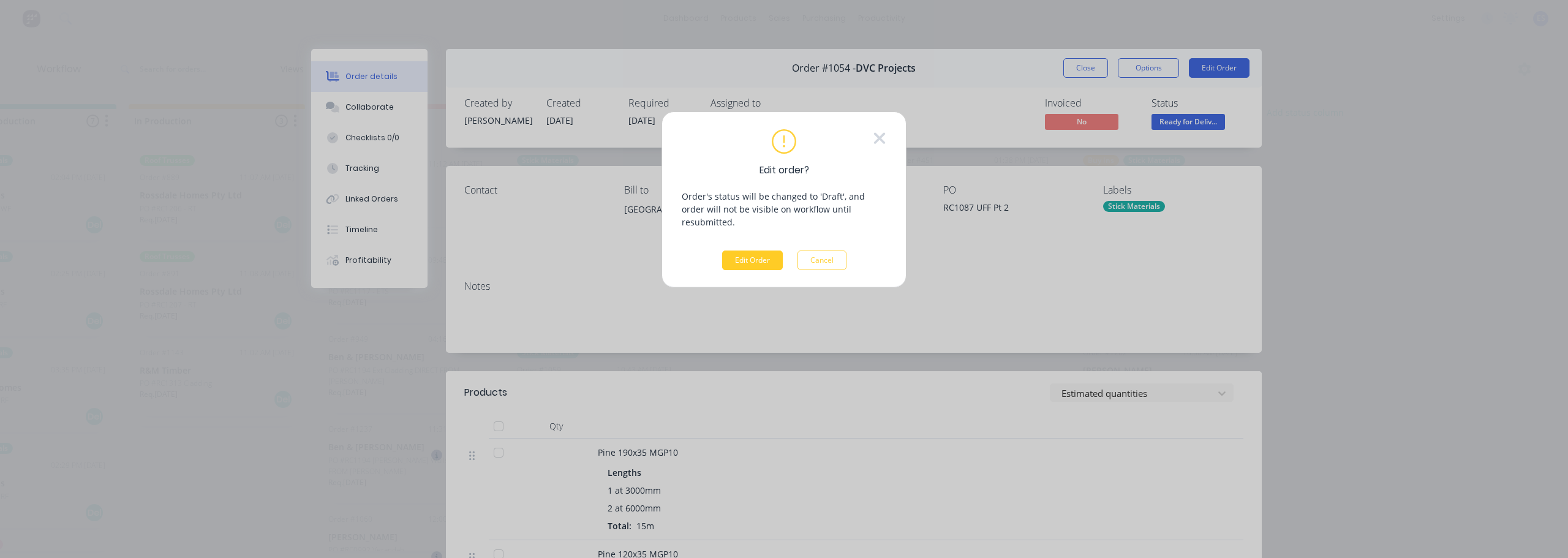
click at [739, 250] on button "Edit Order" at bounding box center [752, 260] width 61 height 20
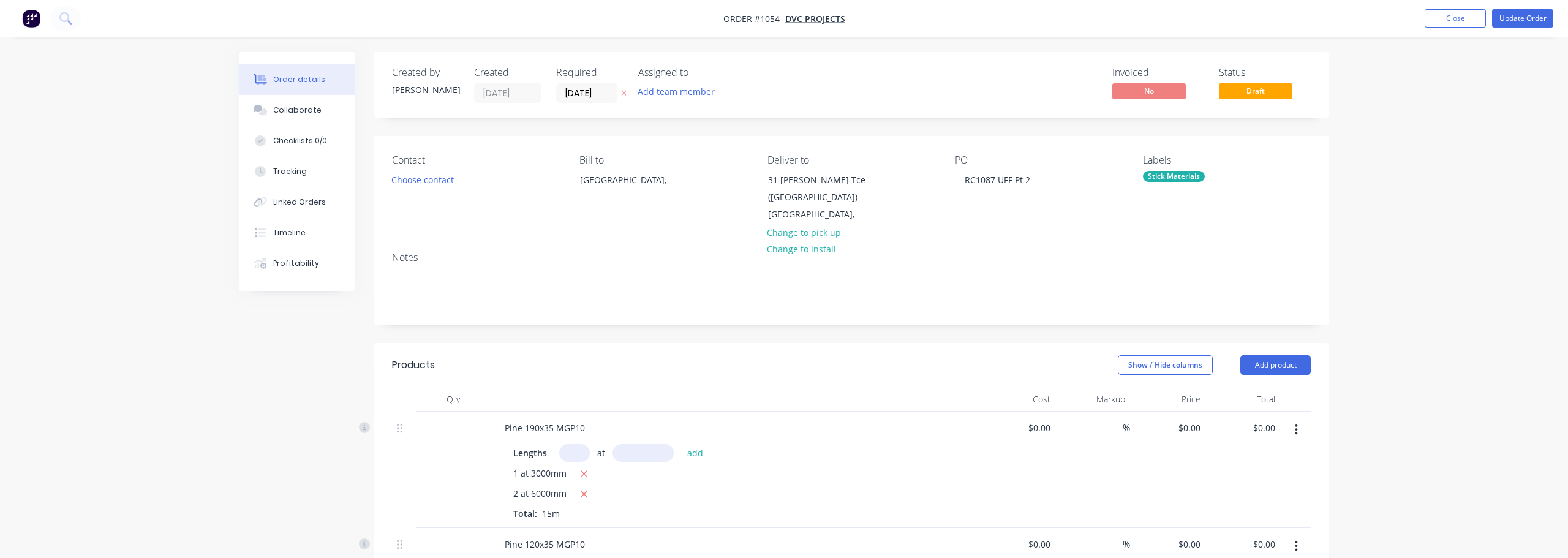
type input "$5.67"
type input "29.98"
type input "$7.37"
type input "$110.55"
type input "$3.60"
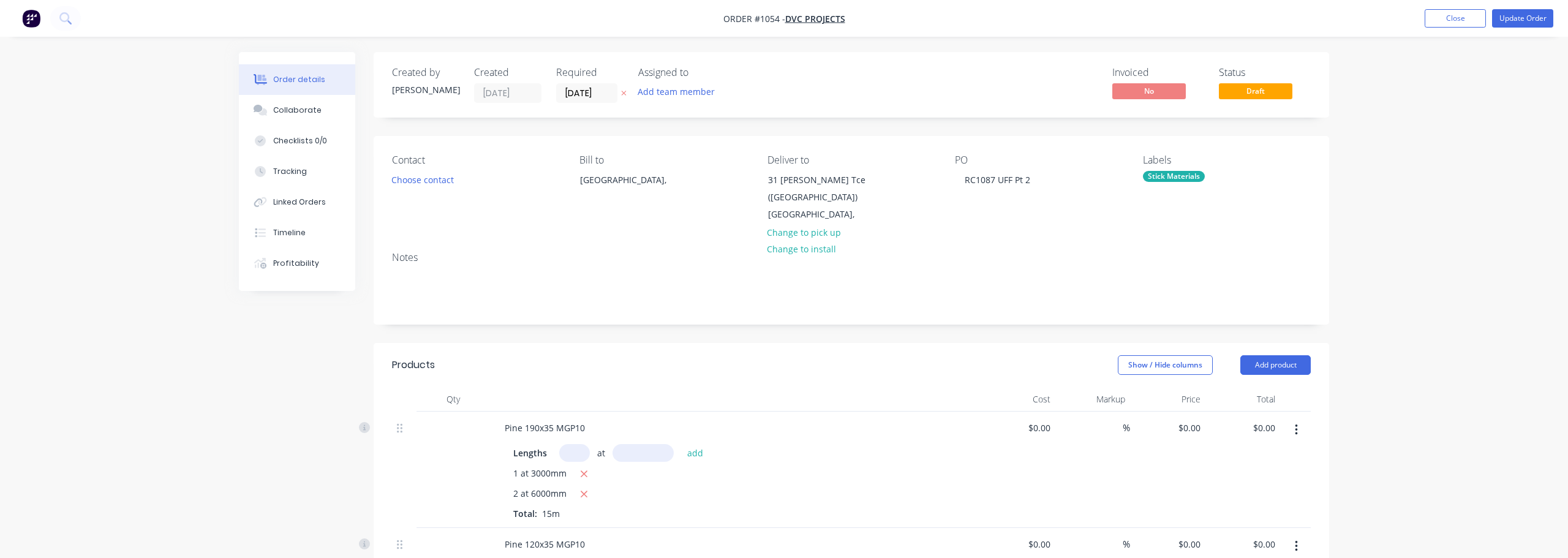
type input "30"
type input "$4.68"
type input "$67.39"
type input "$3.28"
type input "29.88"
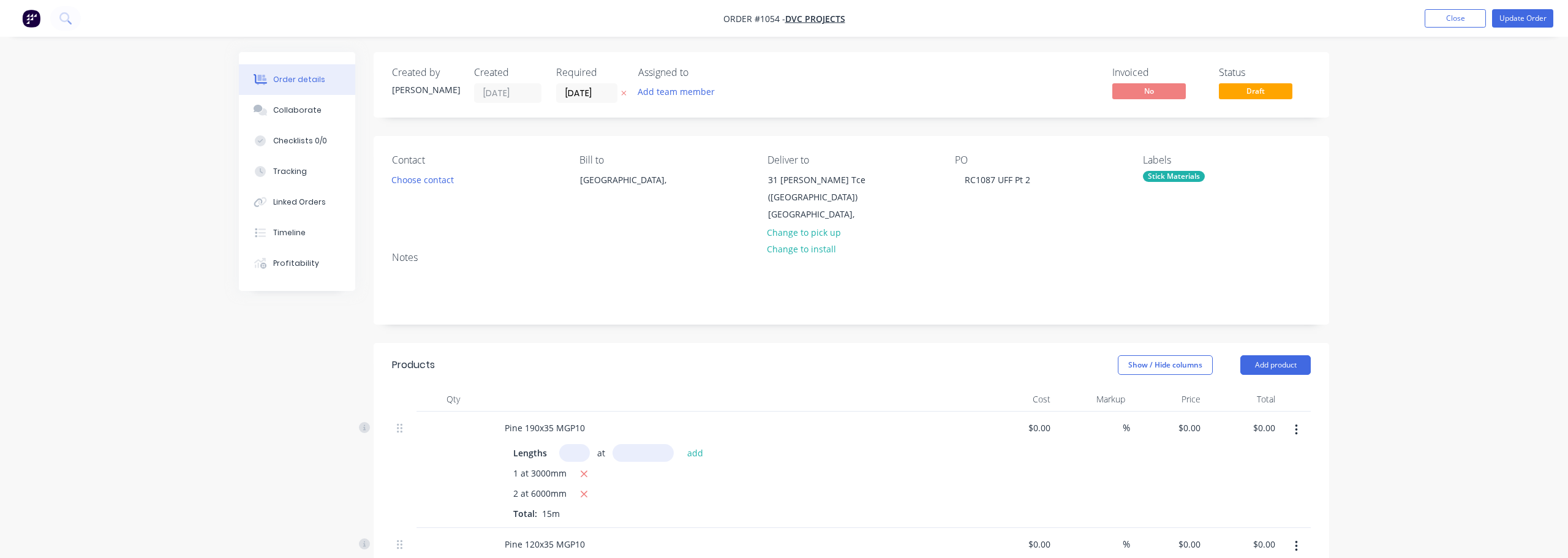
type input "$4.26"
type input "$80.51"
type input "$61.39"
type input "30.31"
type input "$80.00"
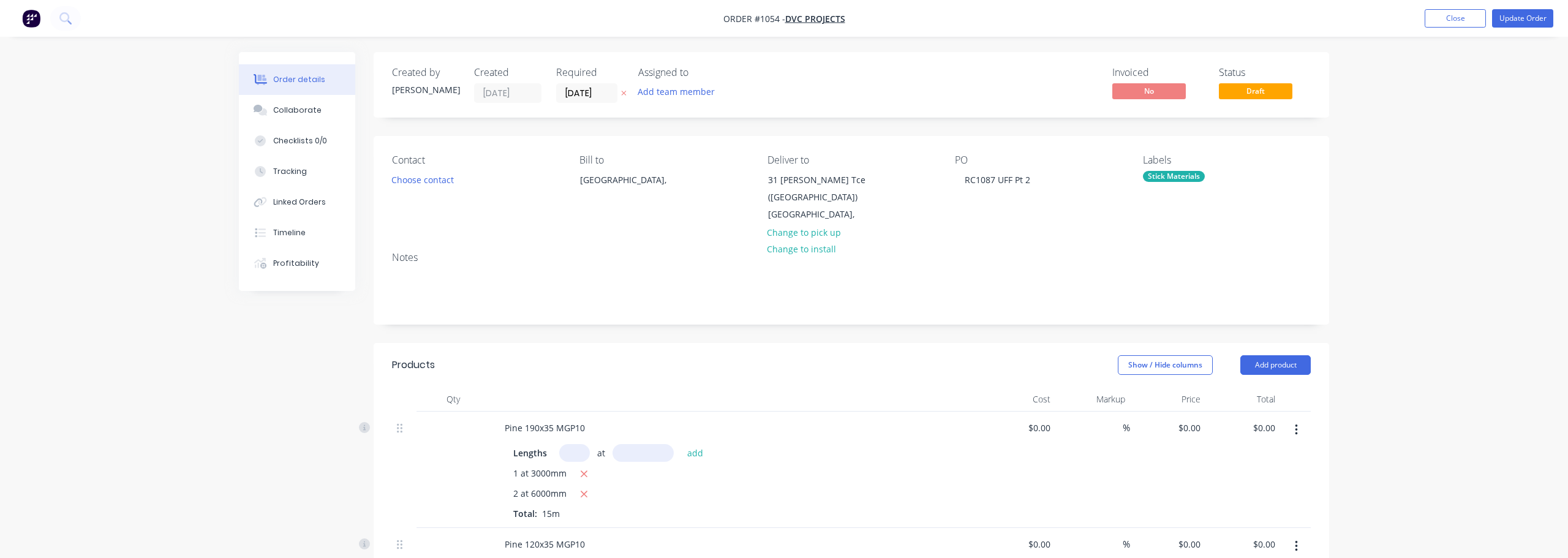
type input "$960.00"
type input "$115.00"
type input "30"
type input "$149.50"
type input "$1,943.50"
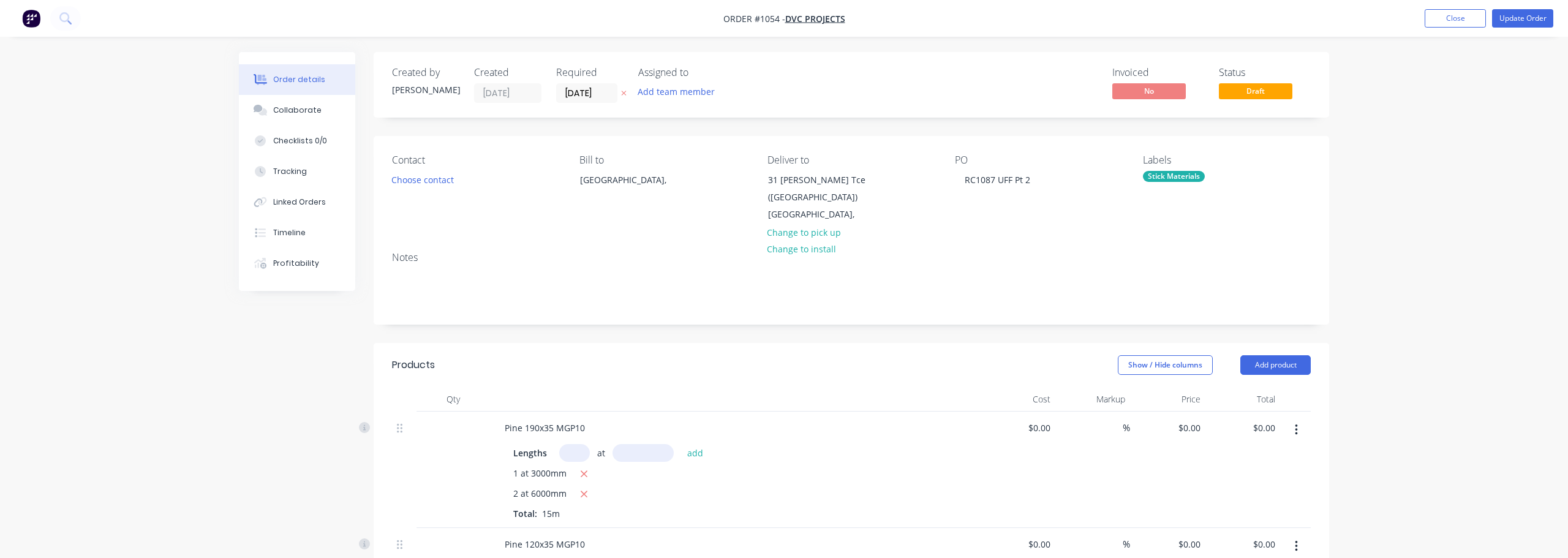
type input "$20.35"
type input "30.02"
type input "$26.46"
type input "$132.30"
type input "$10.45"
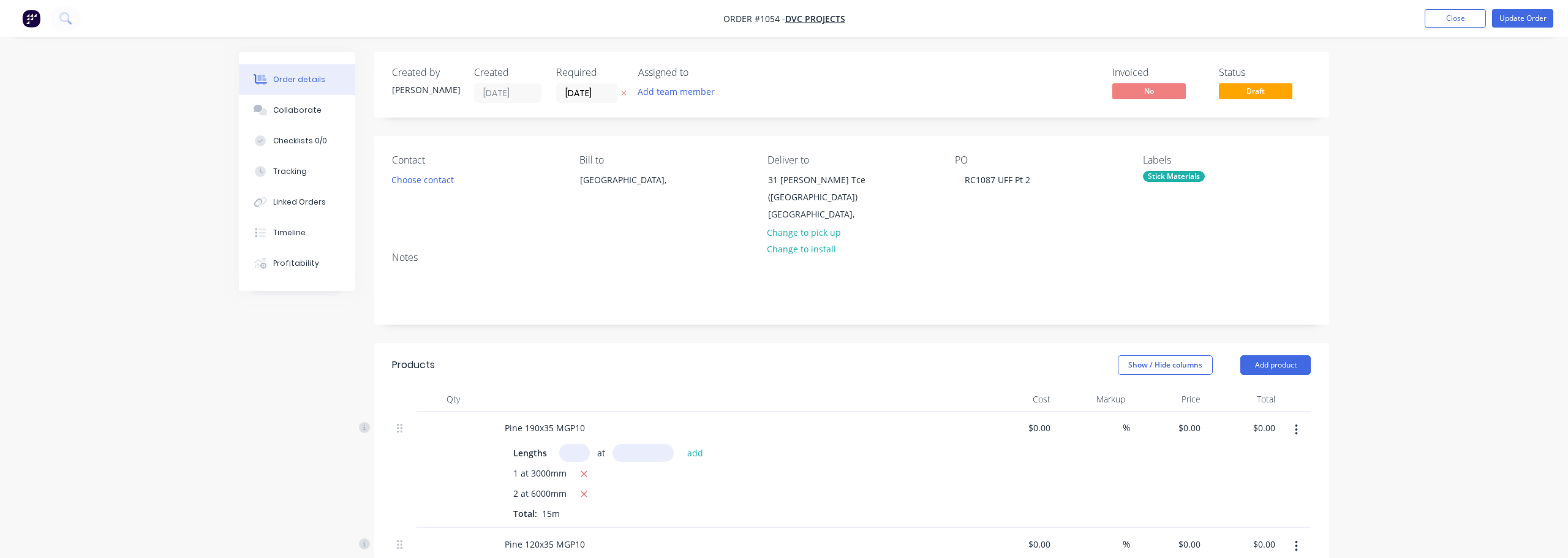
type input "30.05"
type input "$13.59"
type input "$81.54"
click at [575, 94] on input "[DATE]" at bounding box center [583, 93] width 60 height 18
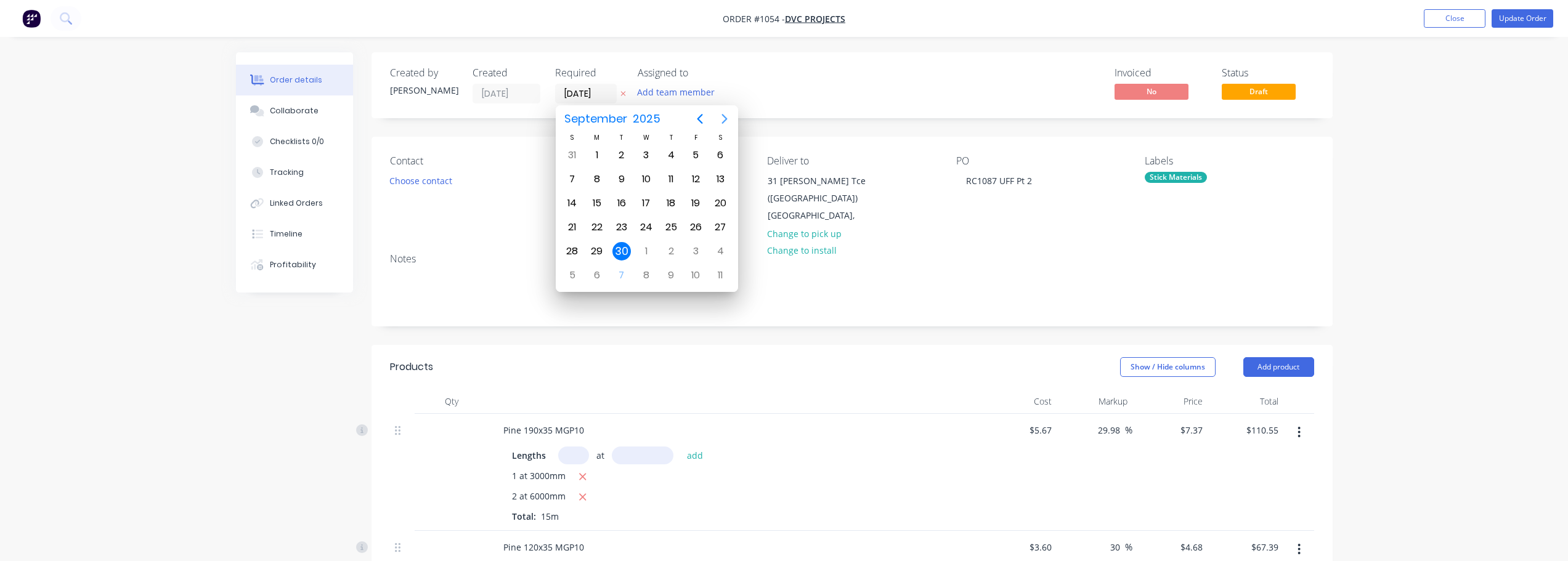
click at [723, 119] on icon "Next page" at bounding box center [725, 119] width 15 height 15
click at [692, 179] on div "10" at bounding box center [696, 179] width 19 height 19
type input "[DATE]"
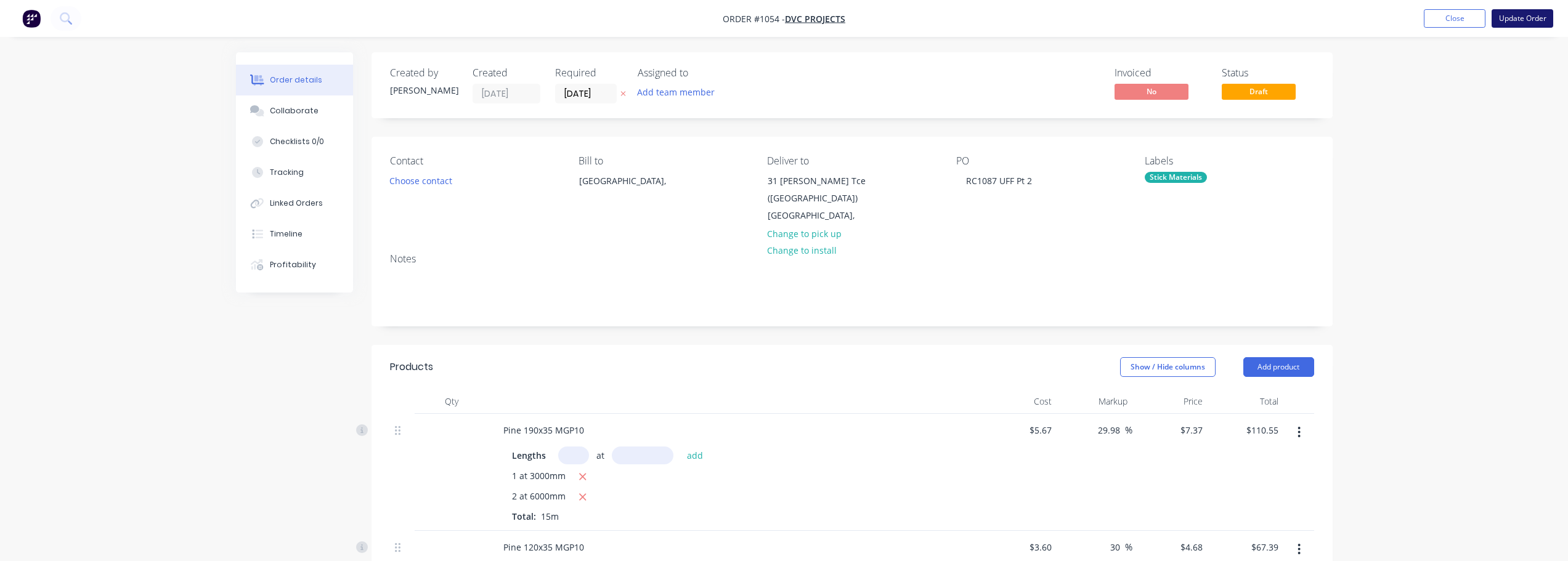
click at [1513, 24] on button "Update Order" at bounding box center [1523, 19] width 62 height 19
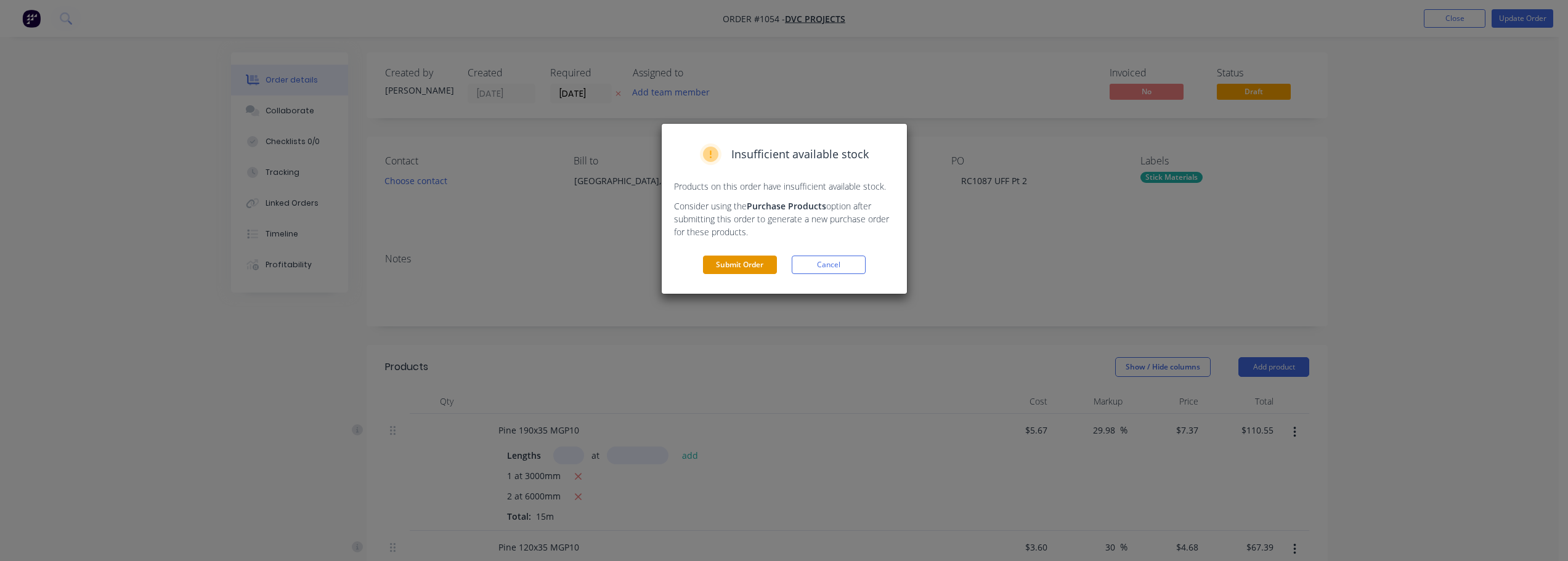
click at [733, 265] on button "Submit Order" at bounding box center [739, 265] width 74 height 19
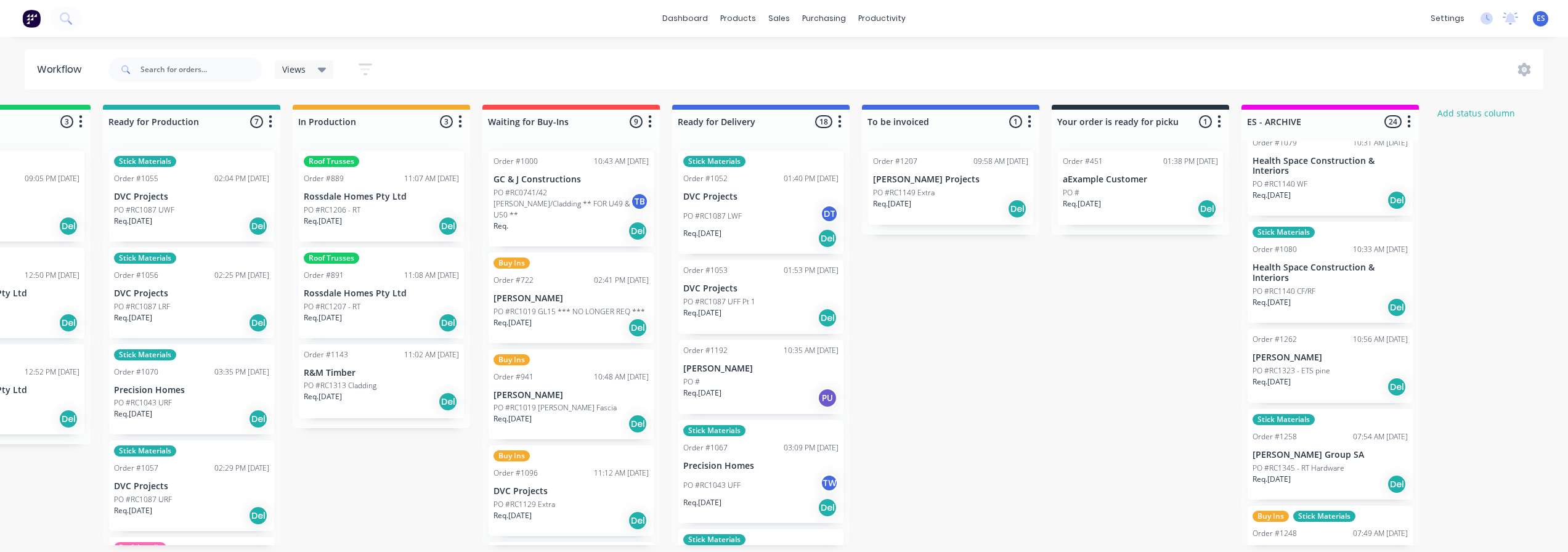
scroll to position [1890, 0]
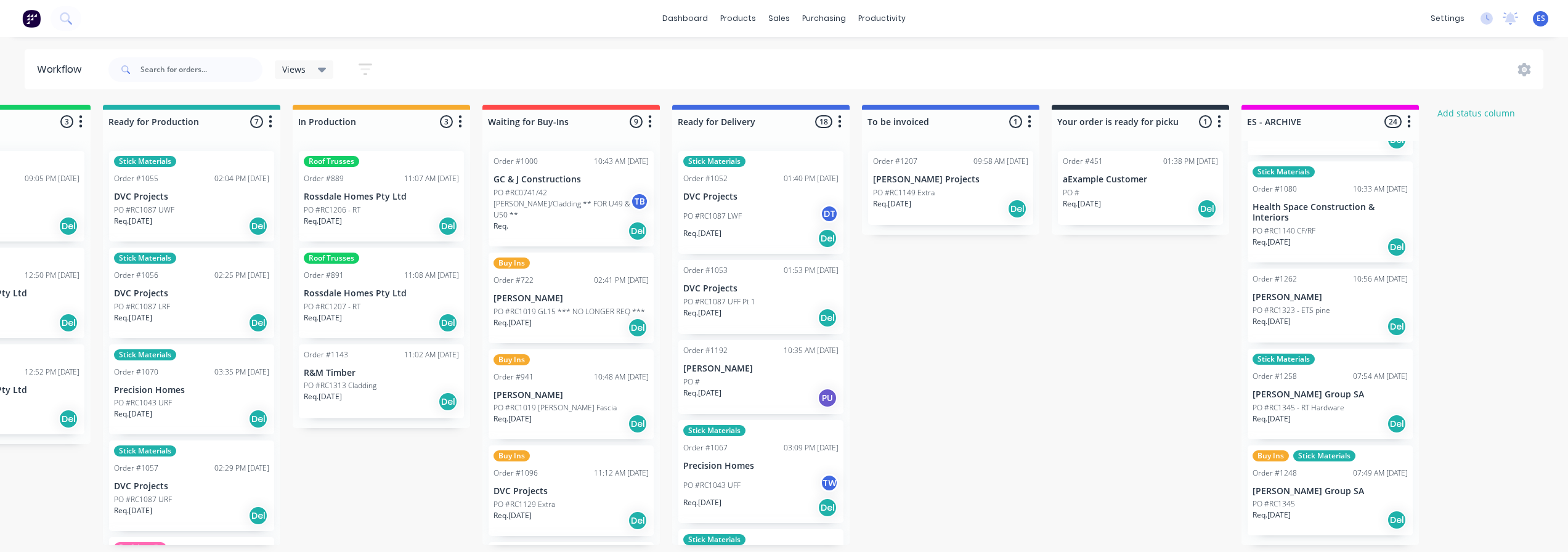
click at [756, 320] on div "Req. [DATE] Del" at bounding box center [760, 318] width 155 height 21
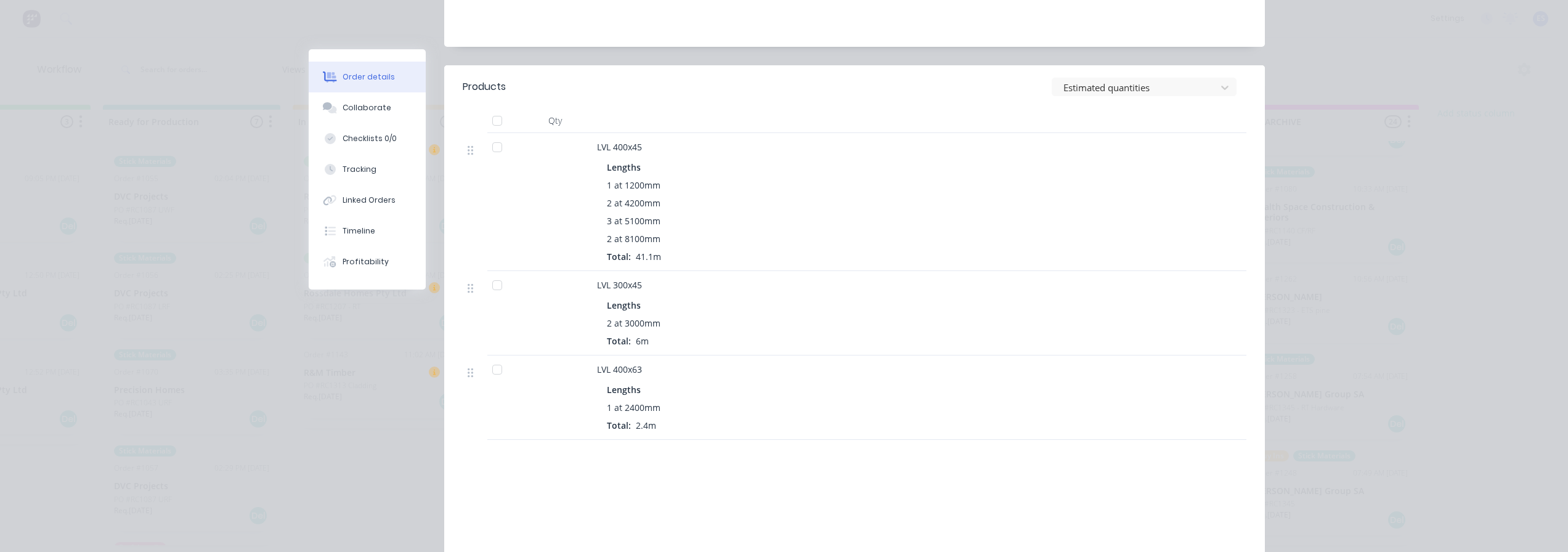
scroll to position [62, 0]
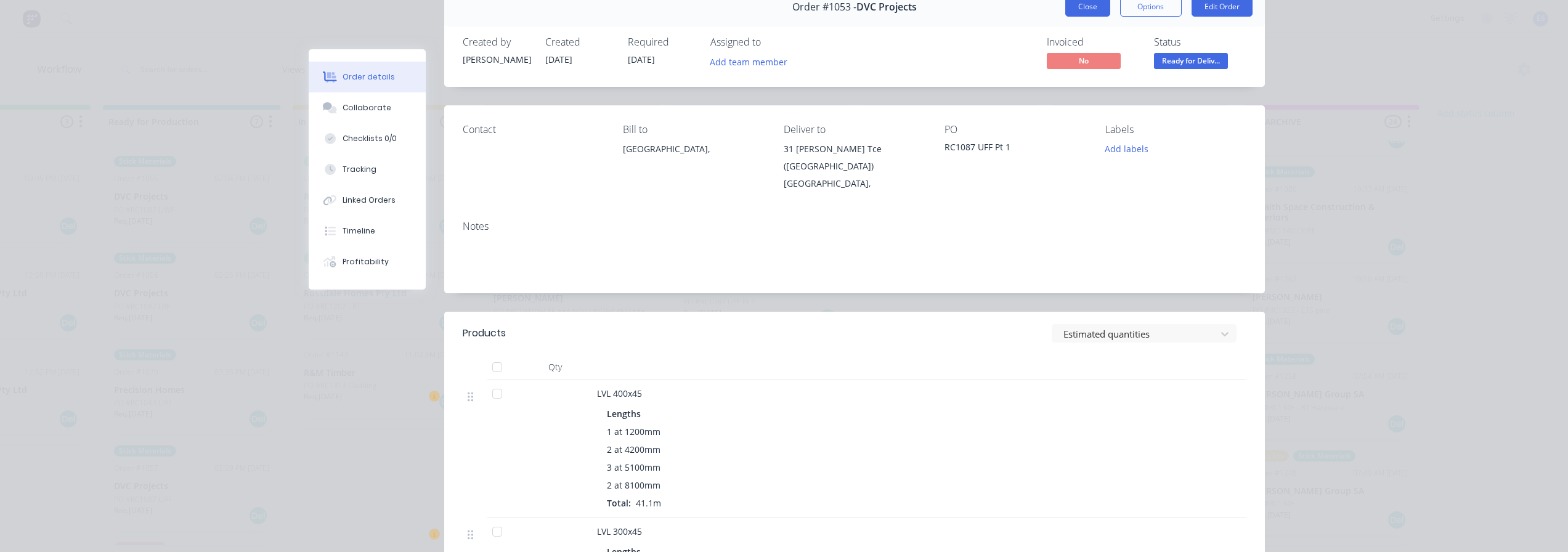
click at [1096, 15] on button "Close" at bounding box center [1088, 7] width 45 height 20
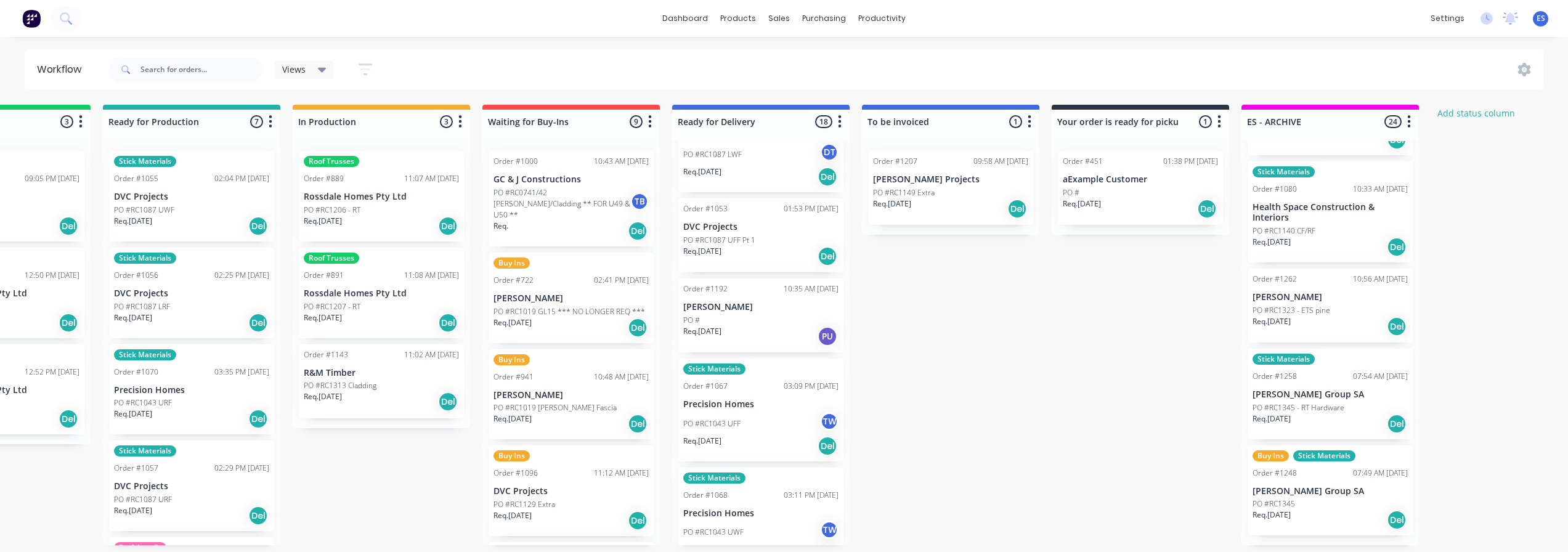
click at [745, 165] on div "PO #RC1087 LWF DT" at bounding box center [760, 155] width 155 height 24
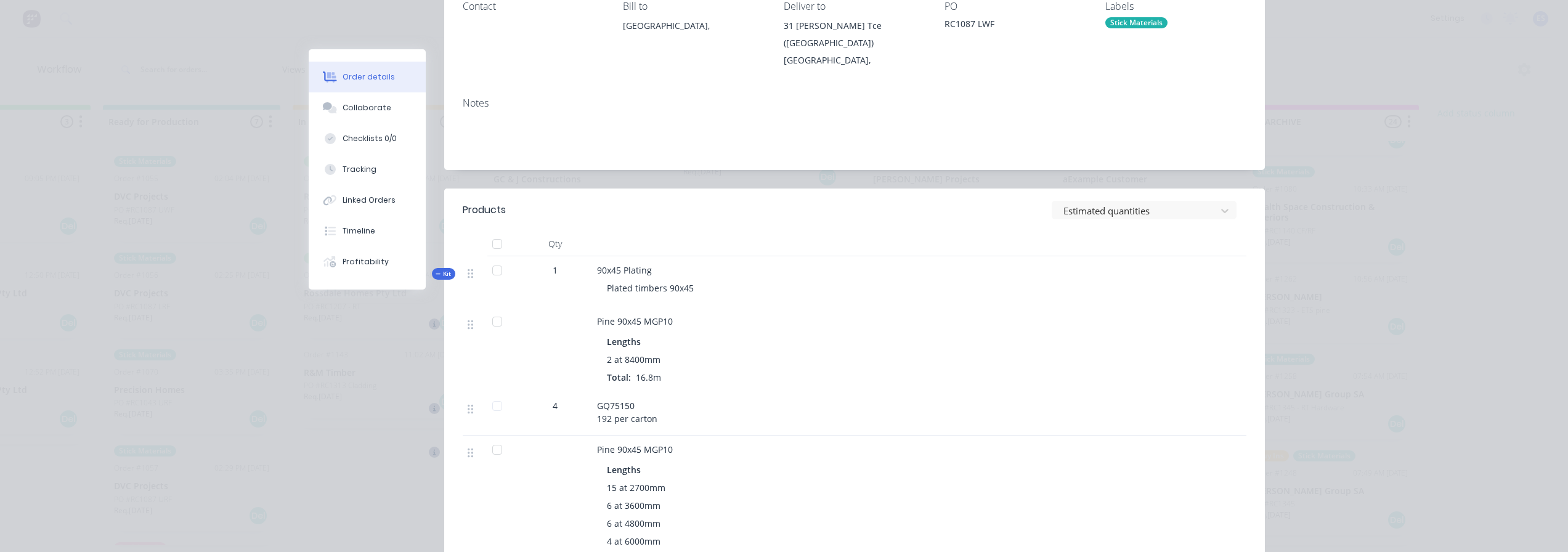
scroll to position [0, 0]
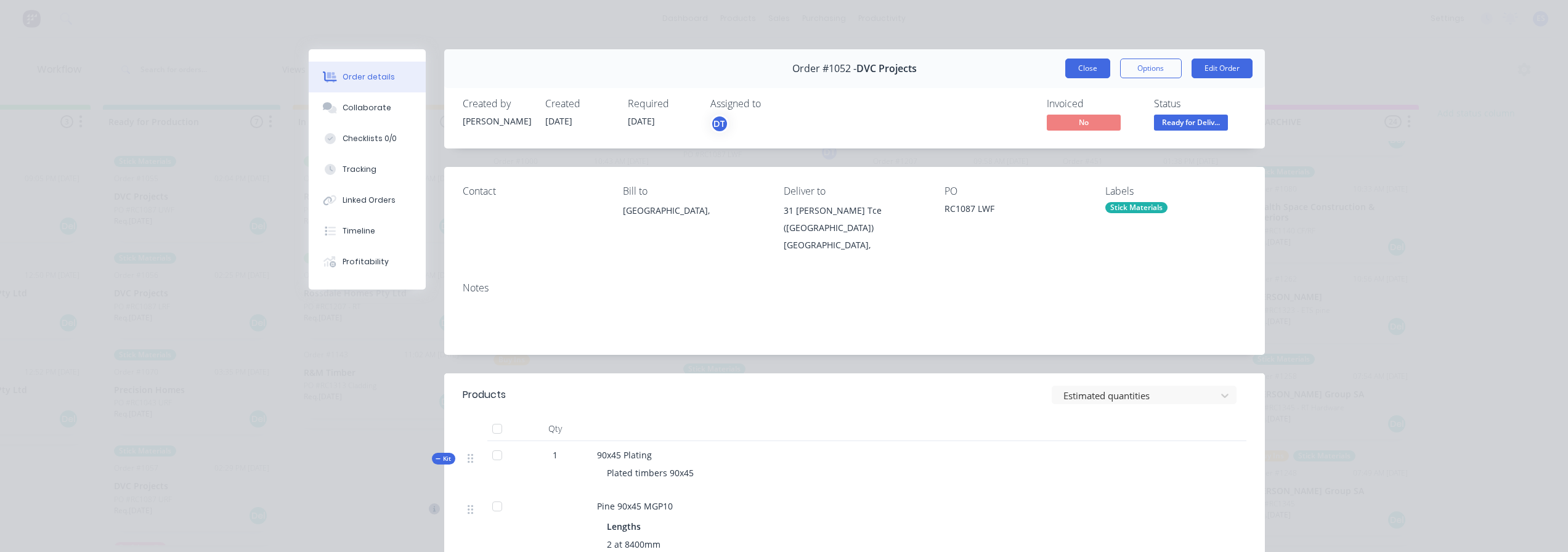
click at [1089, 73] on button "Close" at bounding box center [1088, 69] width 45 height 20
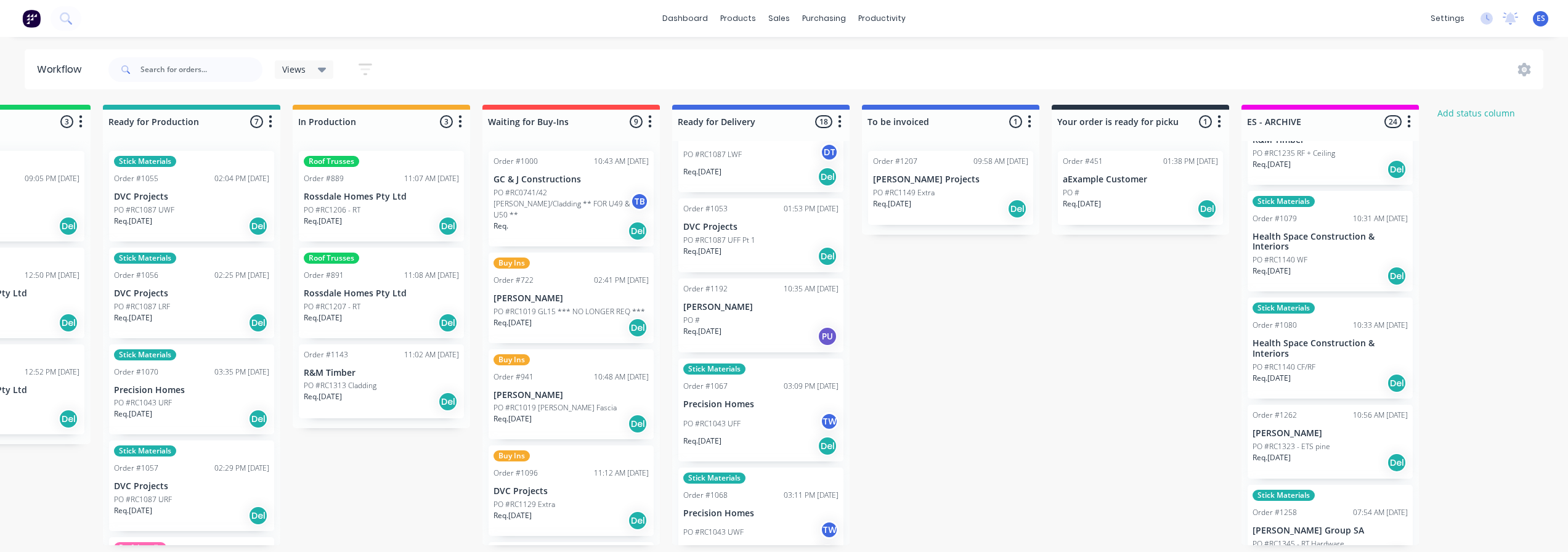
scroll to position [1705, 0]
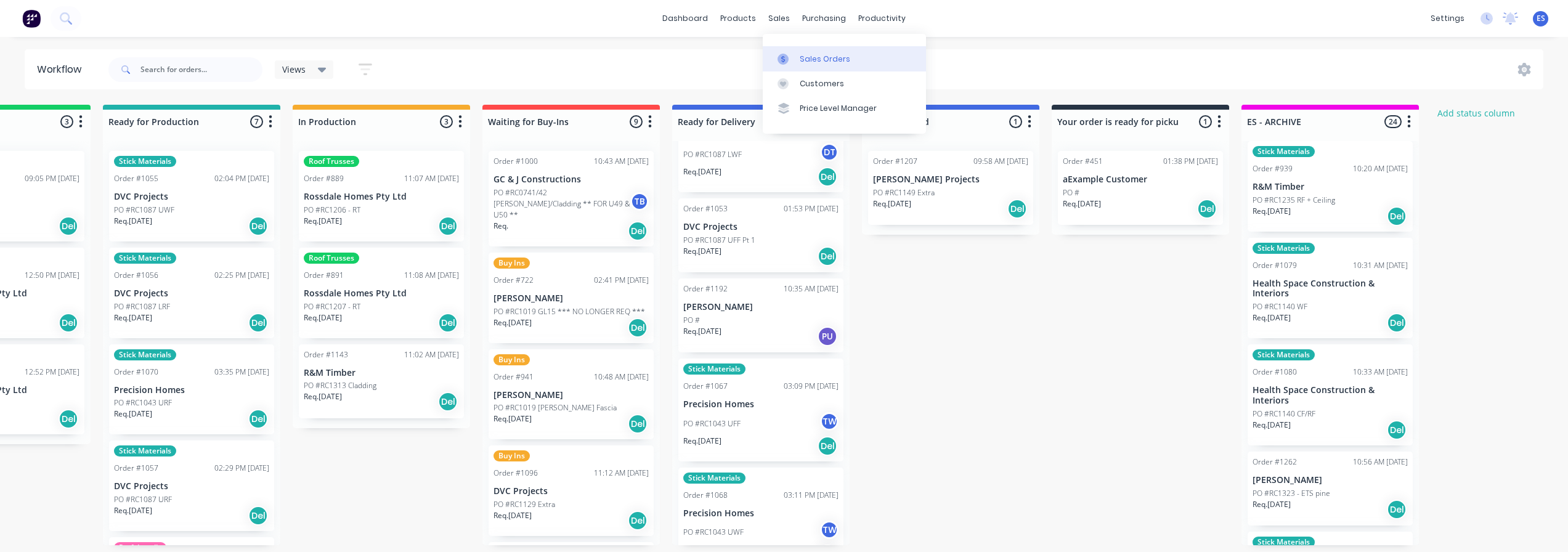
click at [801, 56] on div "Sales Orders" at bounding box center [825, 59] width 51 height 11
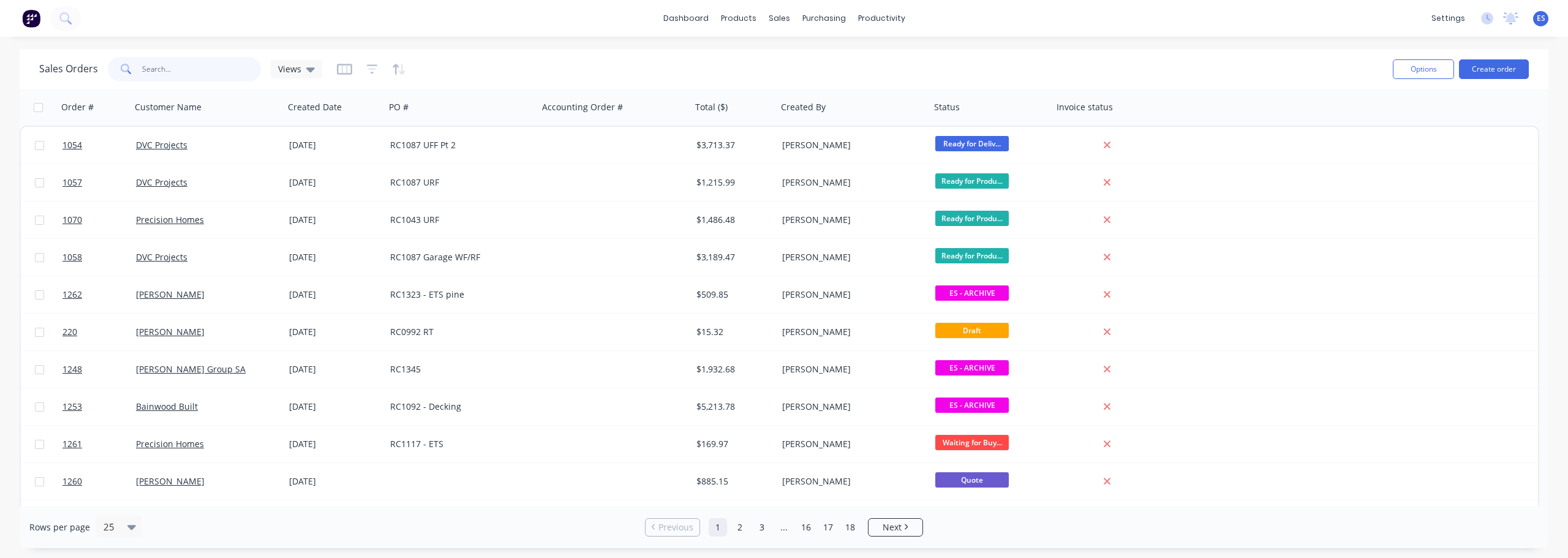
click at [198, 70] on input "text" at bounding box center [202, 70] width 119 height 25
type input "1079"
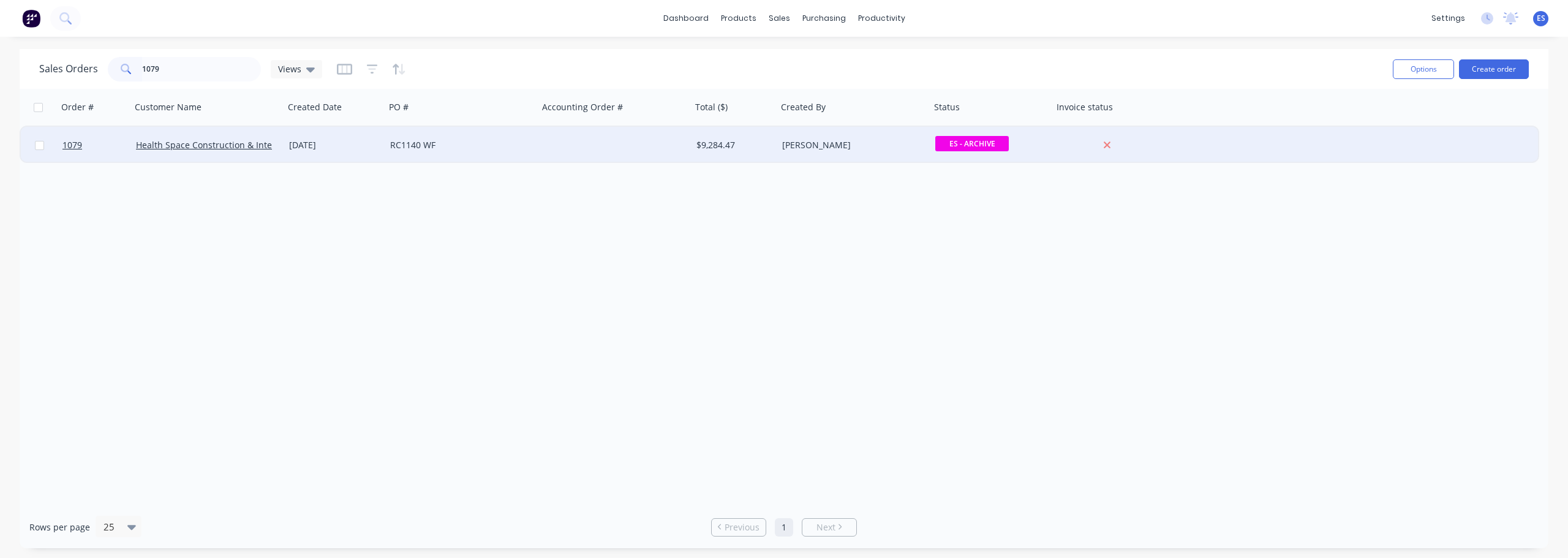
click at [514, 145] on div "RC1140 WF" at bounding box center [458, 145] width 136 height 12
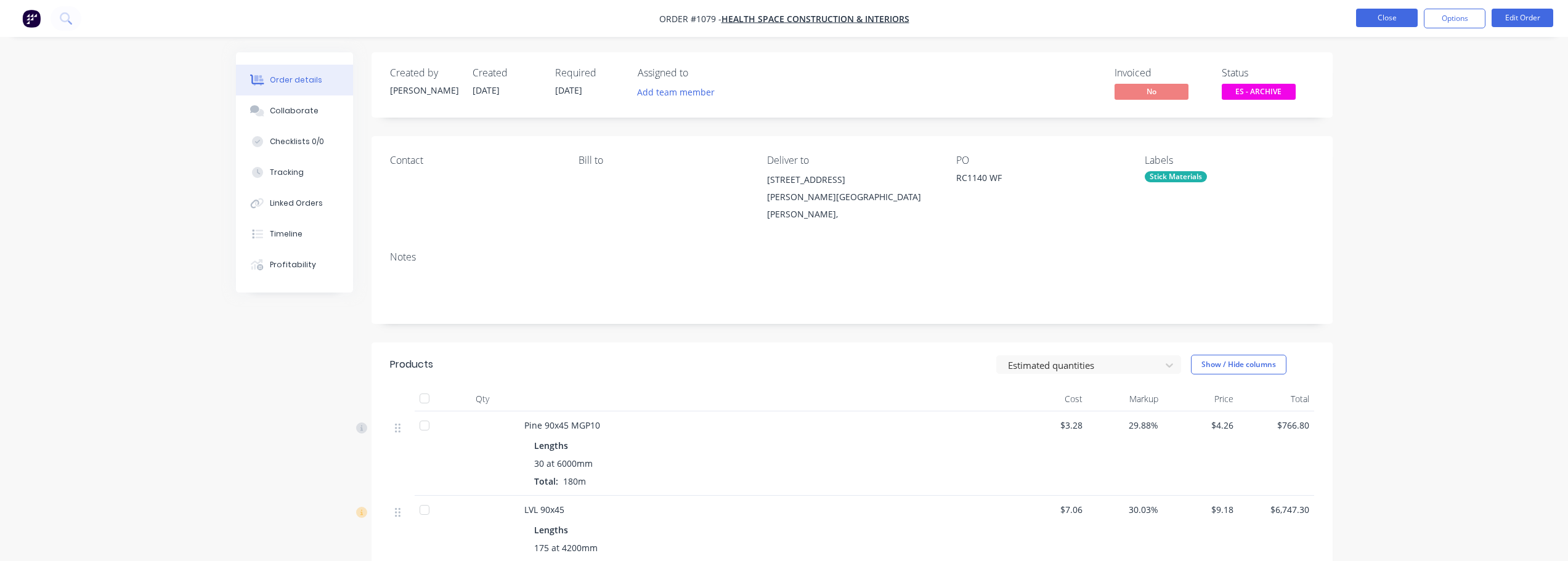
click at [1366, 22] on button "Close" at bounding box center [1387, 18] width 62 height 19
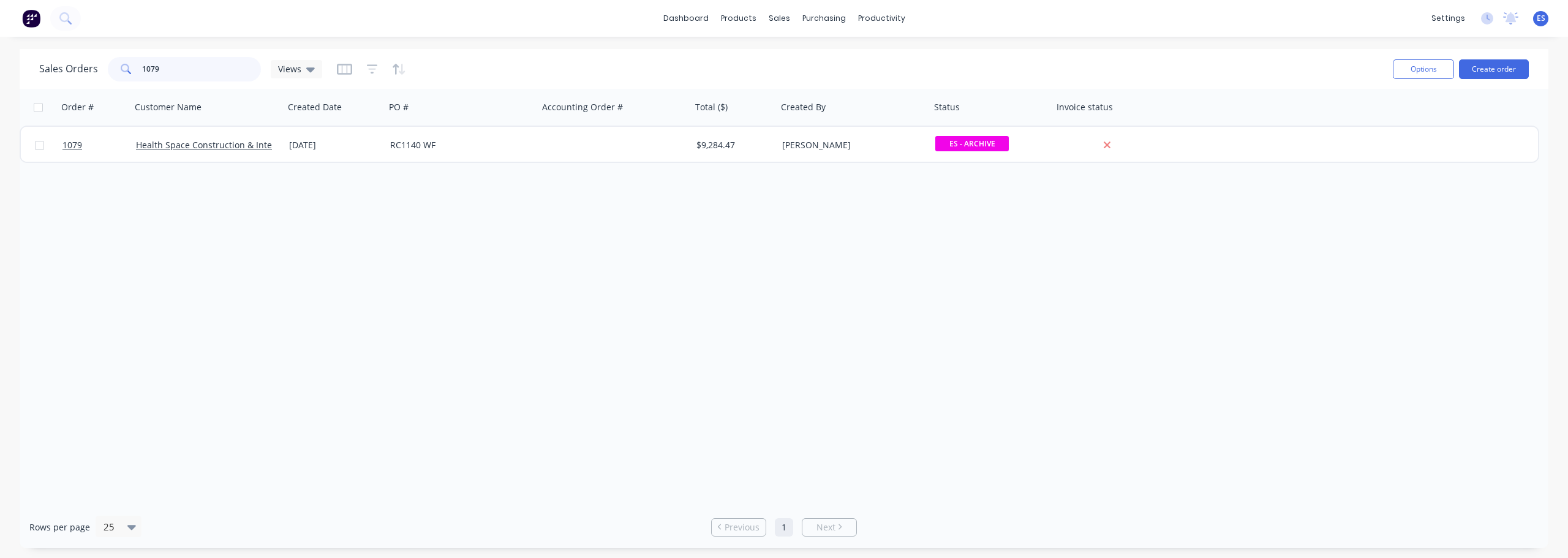
click at [229, 76] on input "1079" at bounding box center [202, 70] width 119 height 25
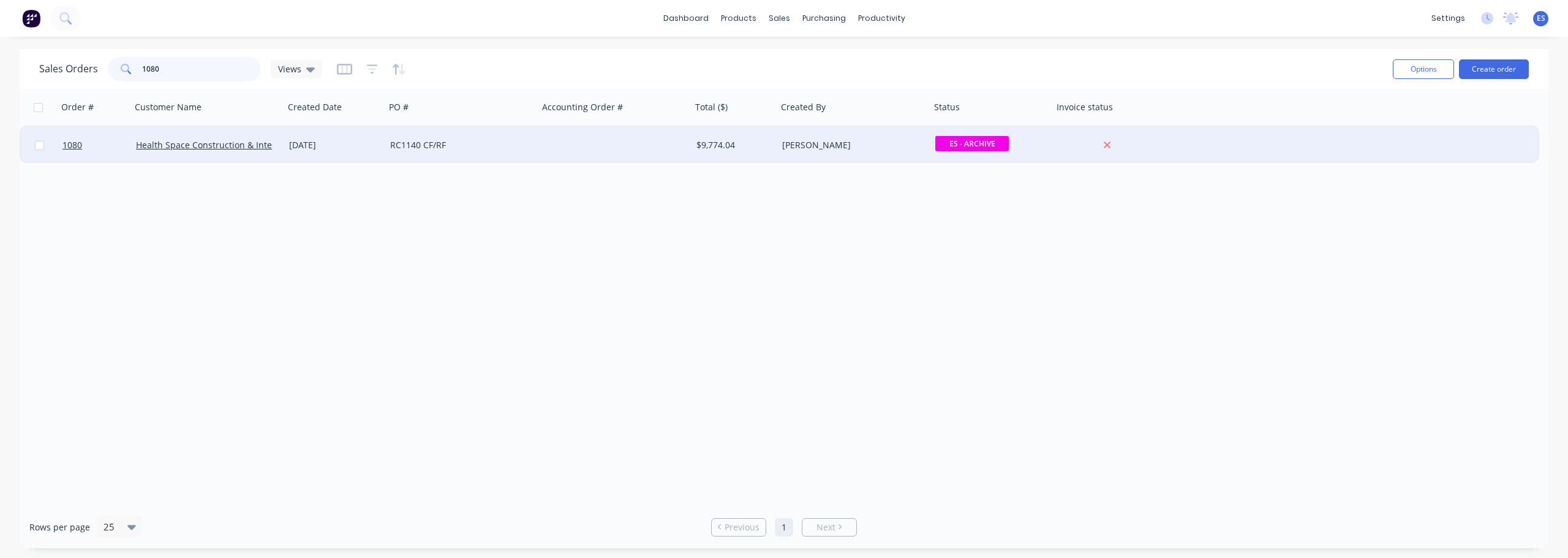
type input "1080"
click at [518, 159] on div "RC1140 CF/RF" at bounding box center [461, 145] width 153 height 37
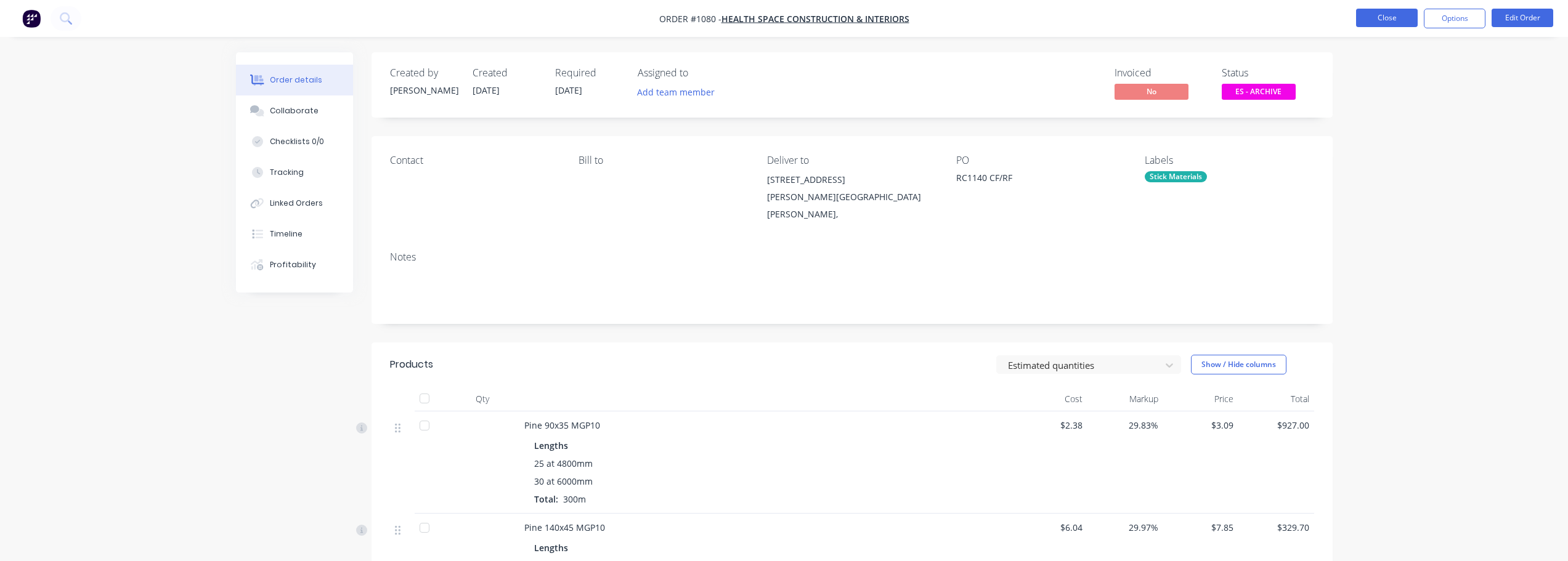
click at [1395, 24] on button "Close" at bounding box center [1387, 18] width 62 height 19
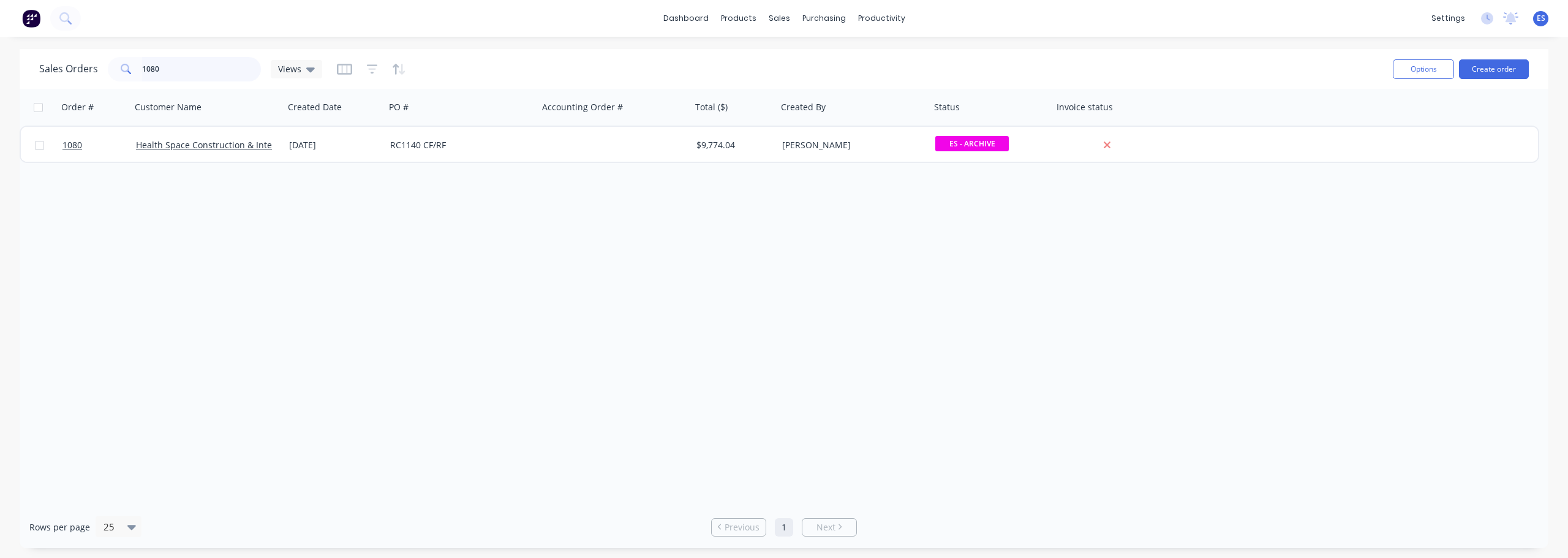
click at [185, 74] on input "1080" at bounding box center [202, 70] width 119 height 25
type input "1"
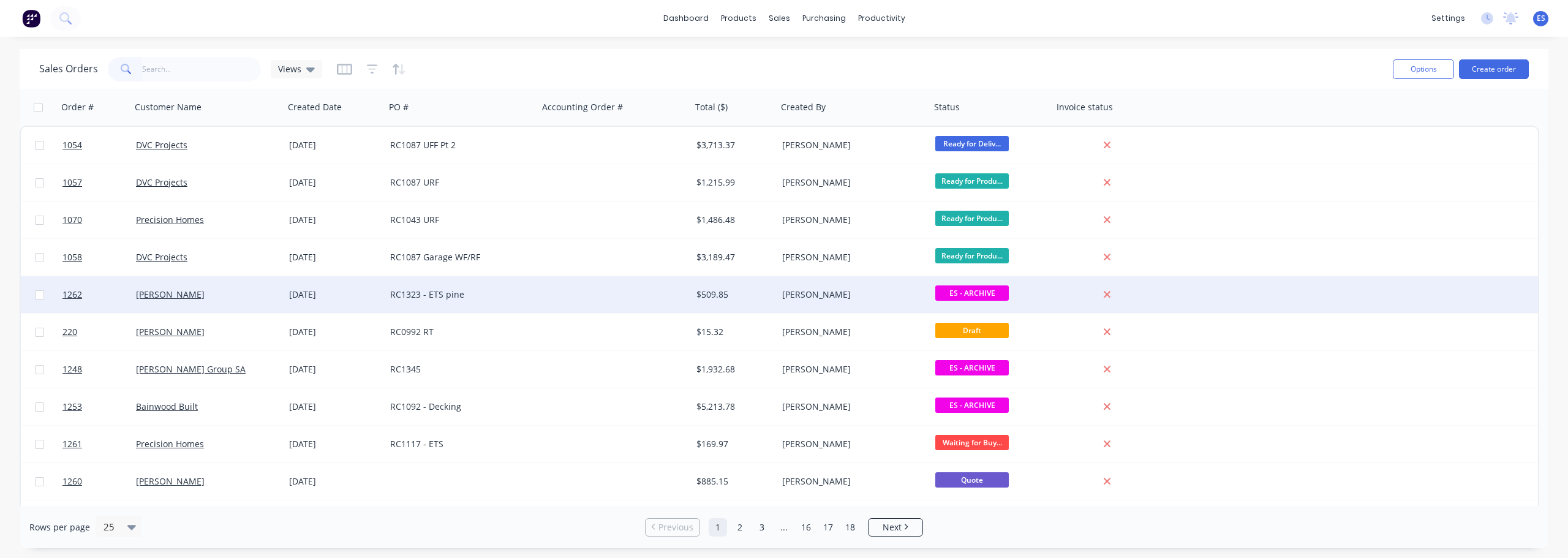
click at [503, 294] on div "RC1323 - ETS pine" at bounding box center [458, 295] width 136 height 12
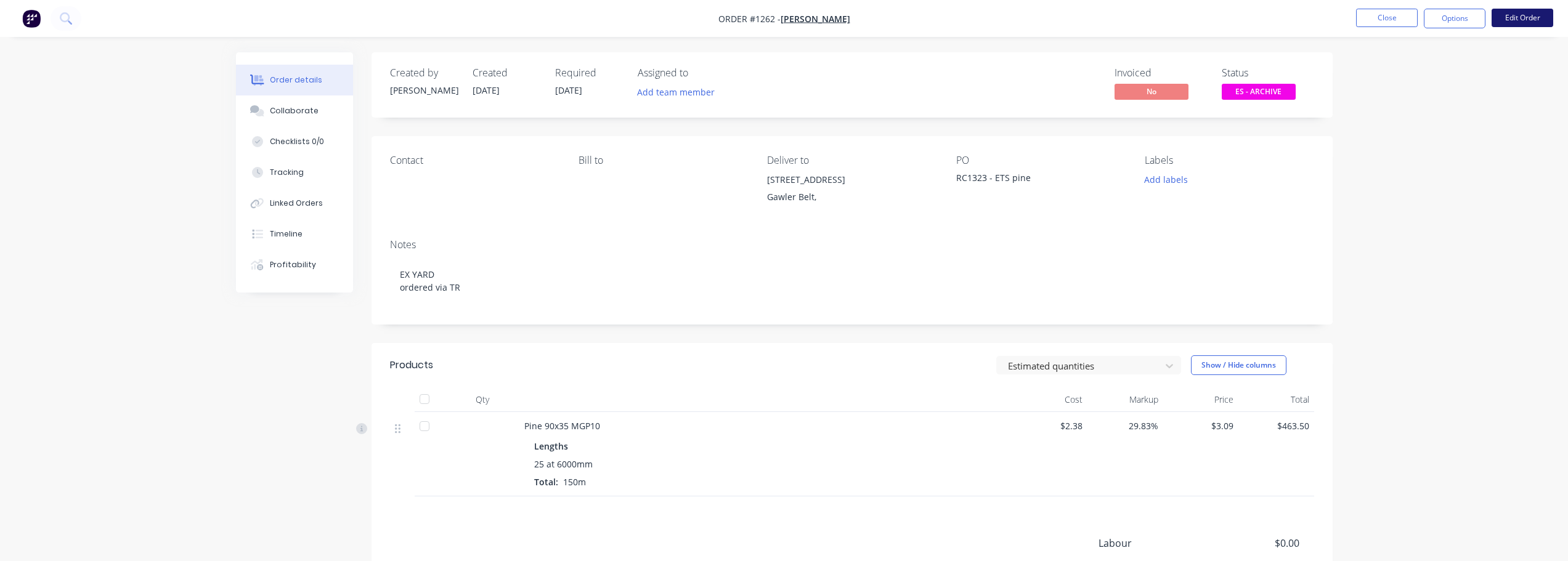
click at [1528, 22] on button "Edit Order" at bounding box center [1523, 18] width 62 height 19
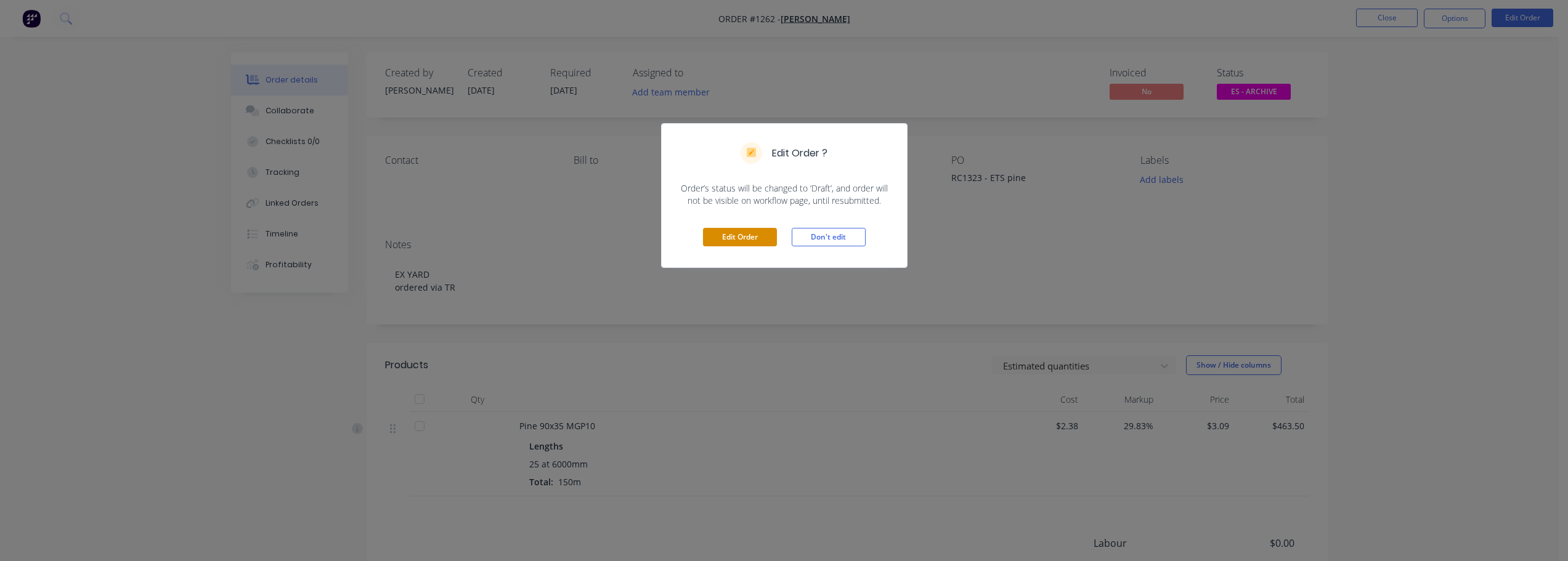
click at [736, 242] on button "Edit Order" at bounding box center [739, 237] width 74 height 19
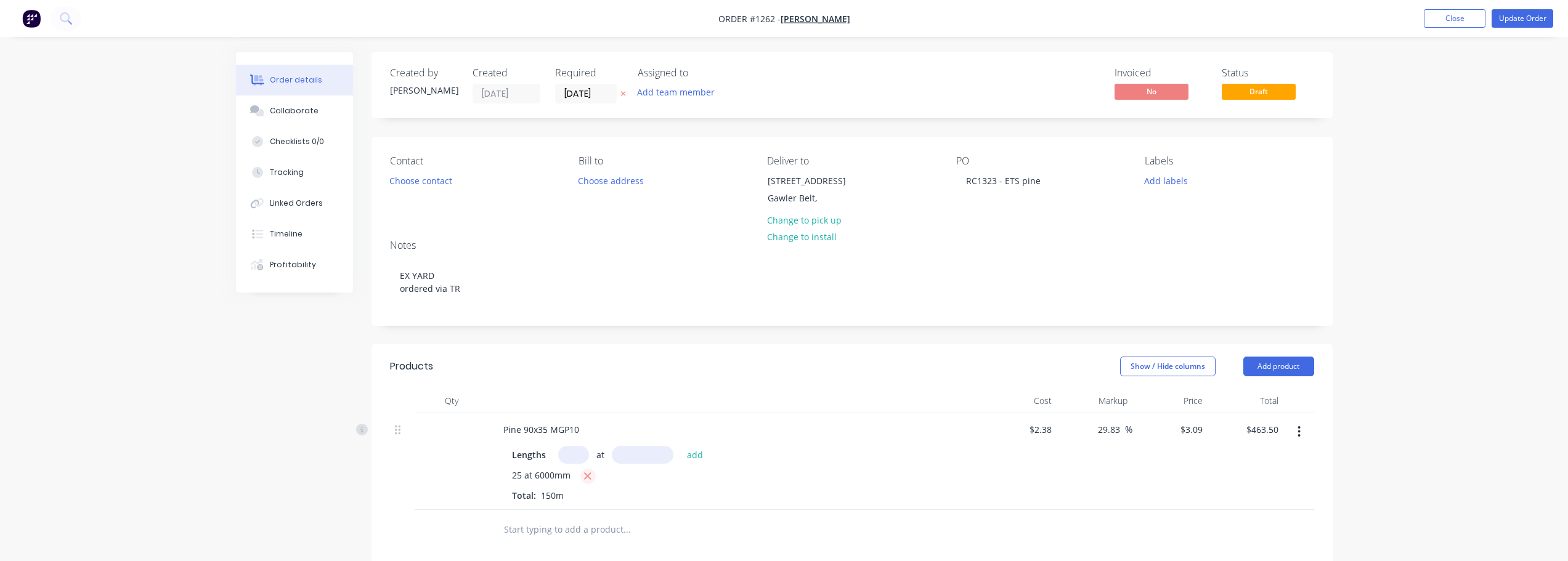
click at [587, 476] on icon "button" at bounding box center [588, 476] width 7 height 7
type input "$0.00"
click at [574, 458] on input "text" at bounding box center [574, 455] width 31 height 18
type input "20"
type input "6000"
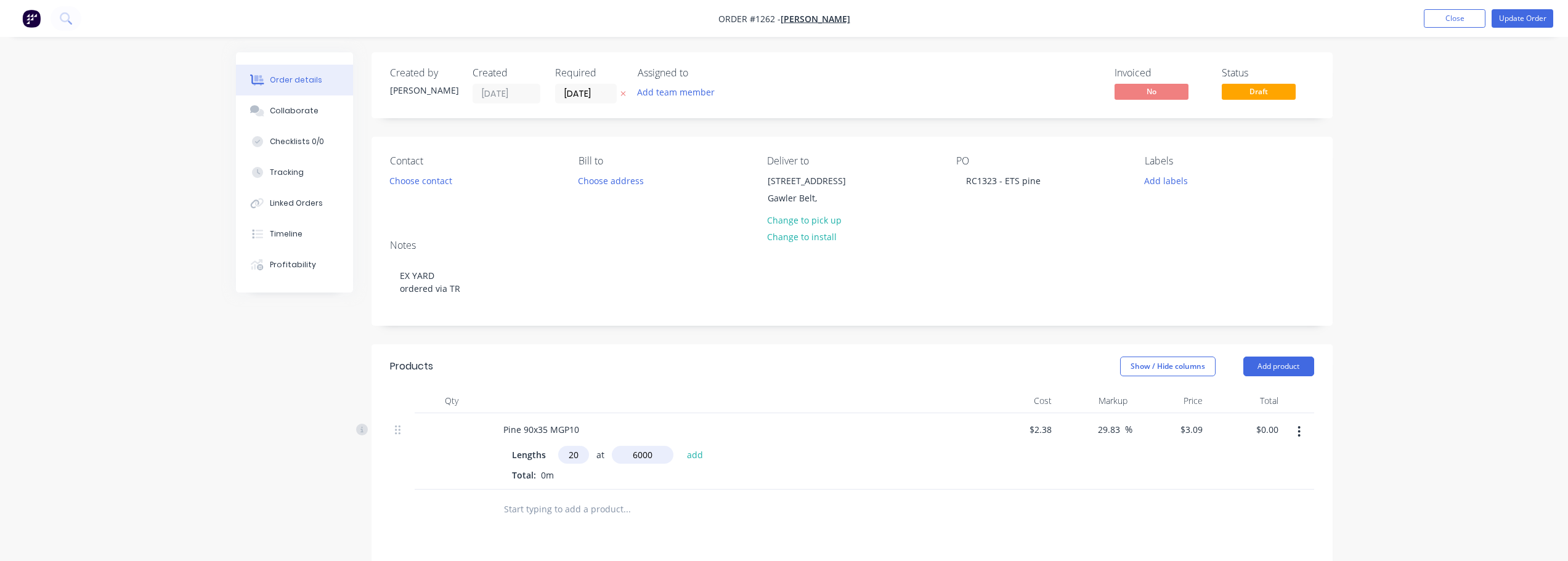
click at [681, 446] on button "add" at bounding box center [695, 454] width 29 height 17
type input "$370.80"
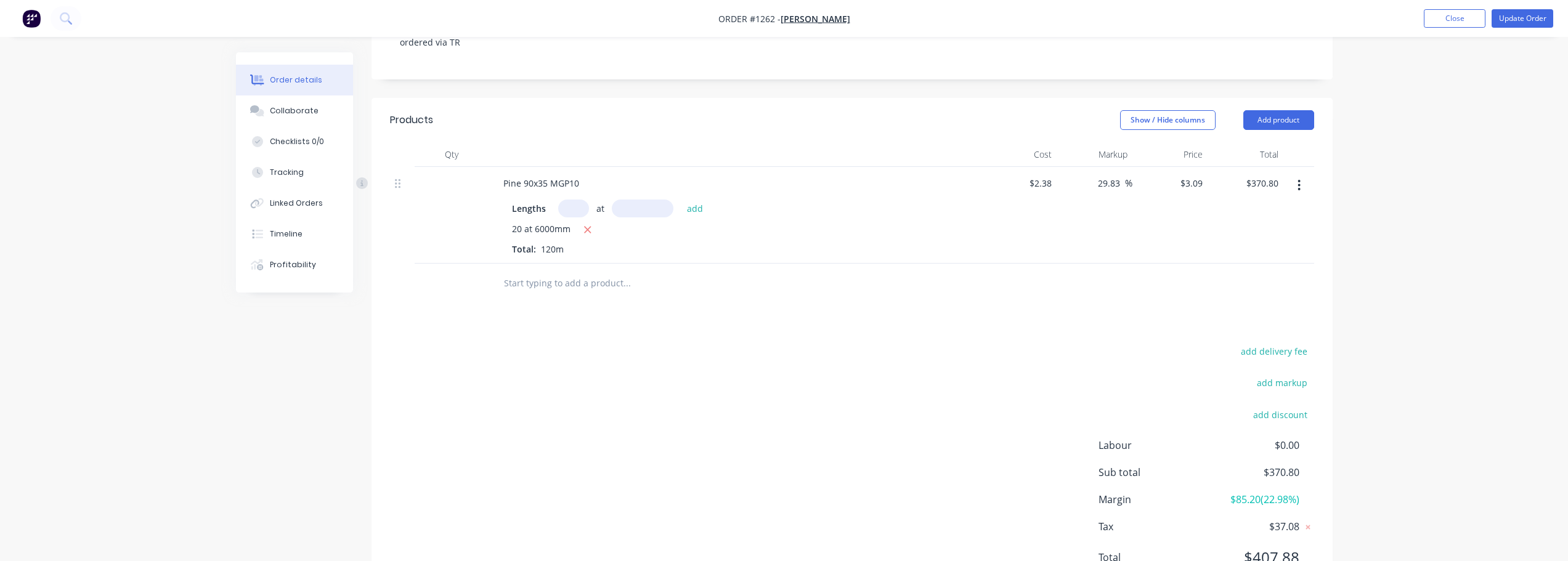
scroll to position [303, 0]
